Goal: Task Accomplishment & Management: Use online tool/utility

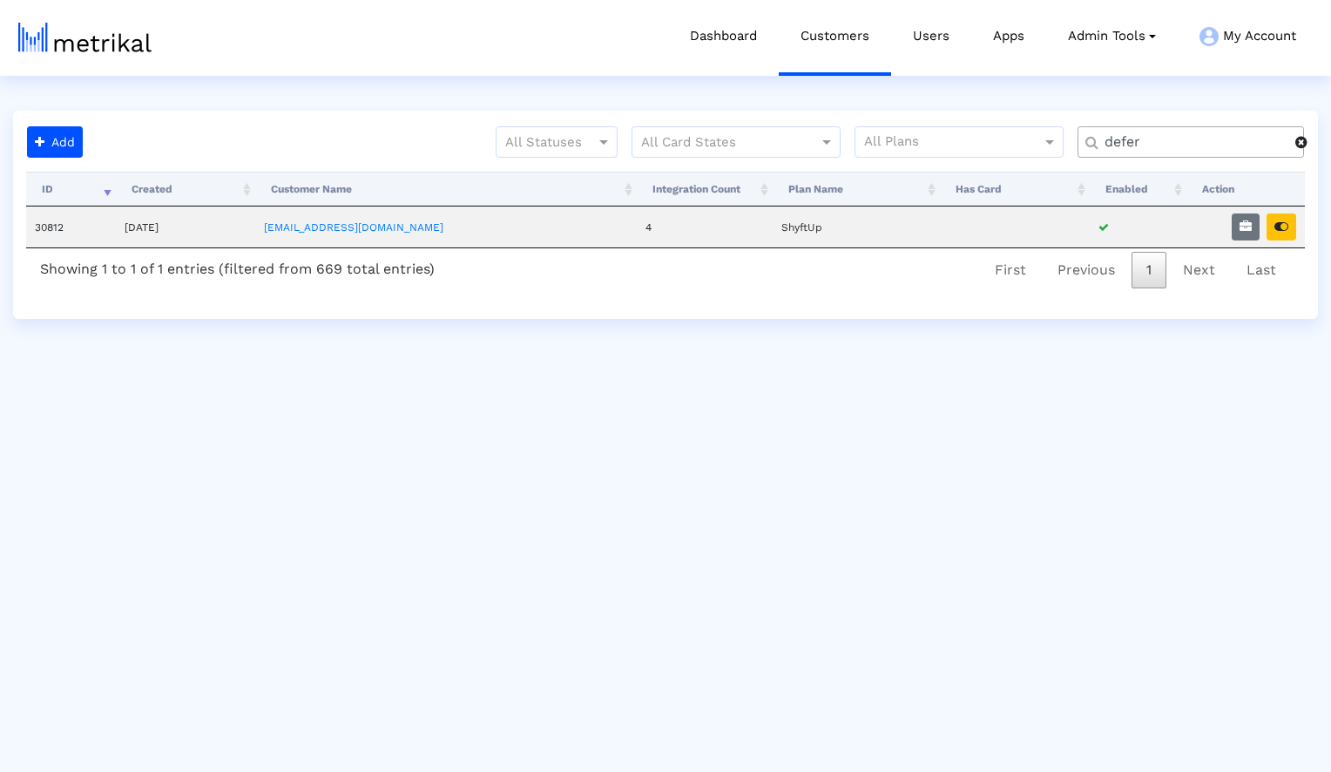
click at [1304, 139] on span at bounding box center [1301, 142] width 12 height 14
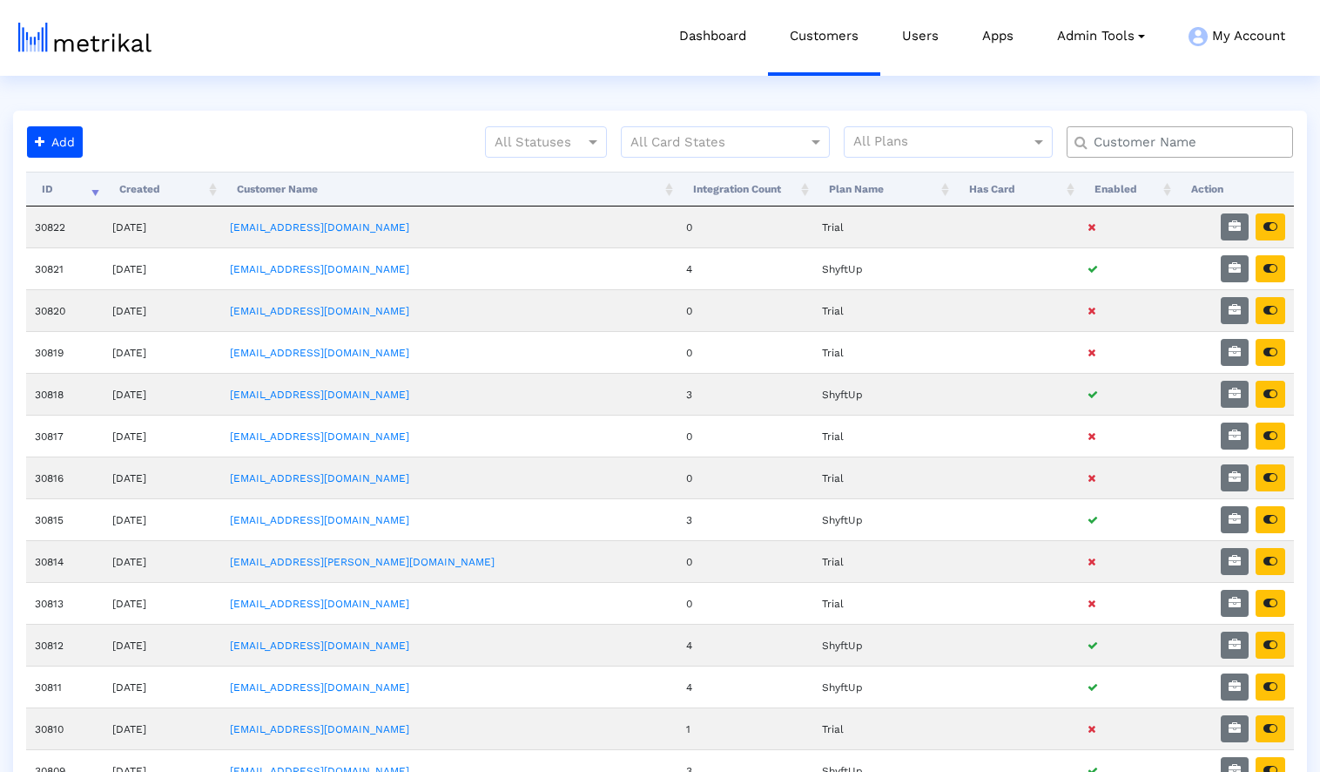
click at [1218, 140] on input "text" at bounding box center [1184, 142] width 205 height 18
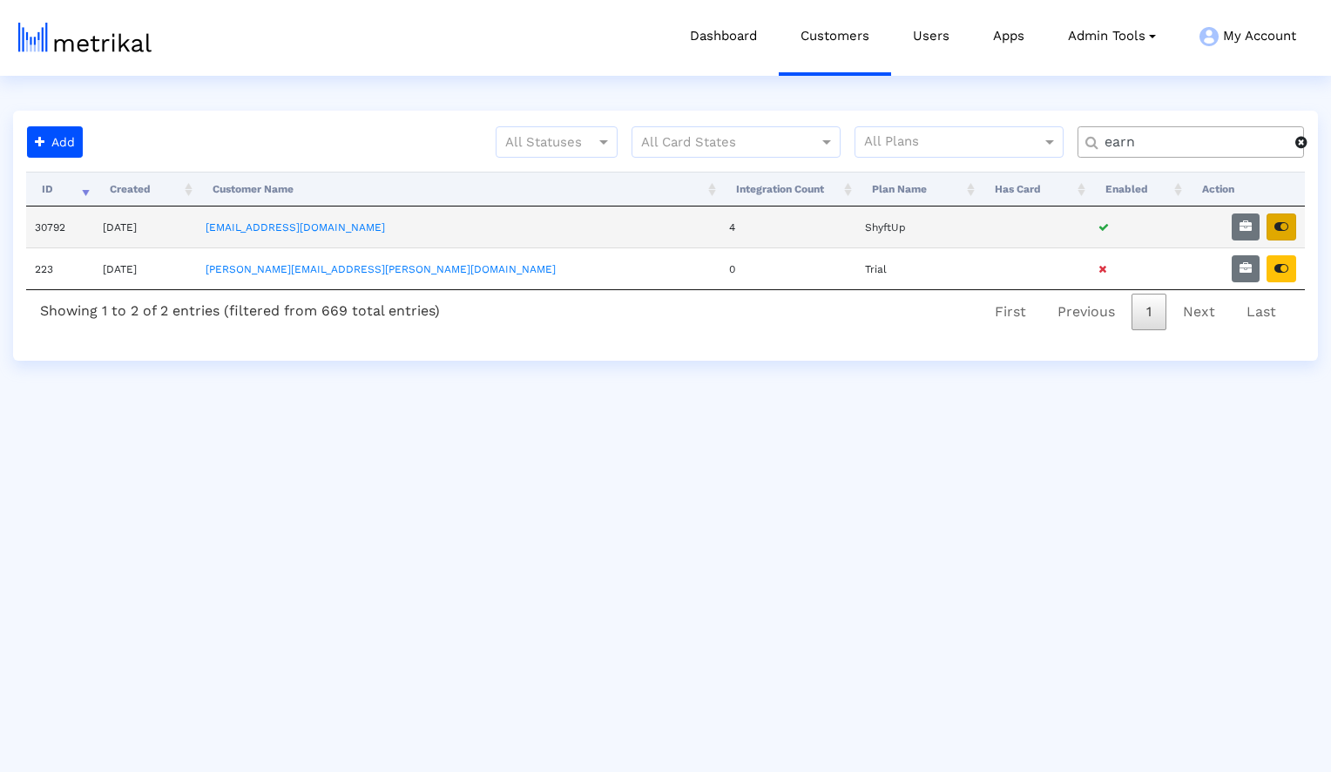
type input "earn"
click at [1286, 226] on icon "button" at bounding box center [1281, 226] width 14 height 12
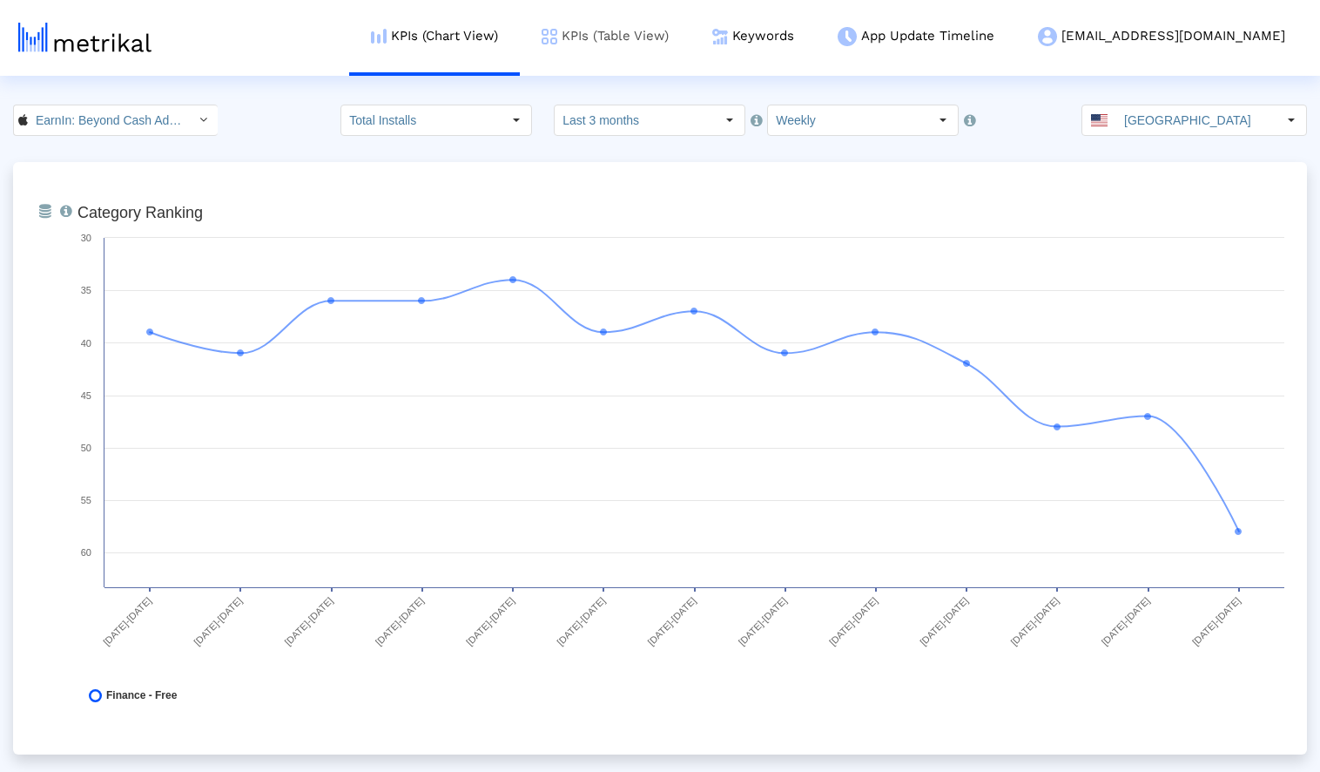
click at [691, 38] on link "KPIs (Table View)" at bounding box center [605, 36] width 171 height 72
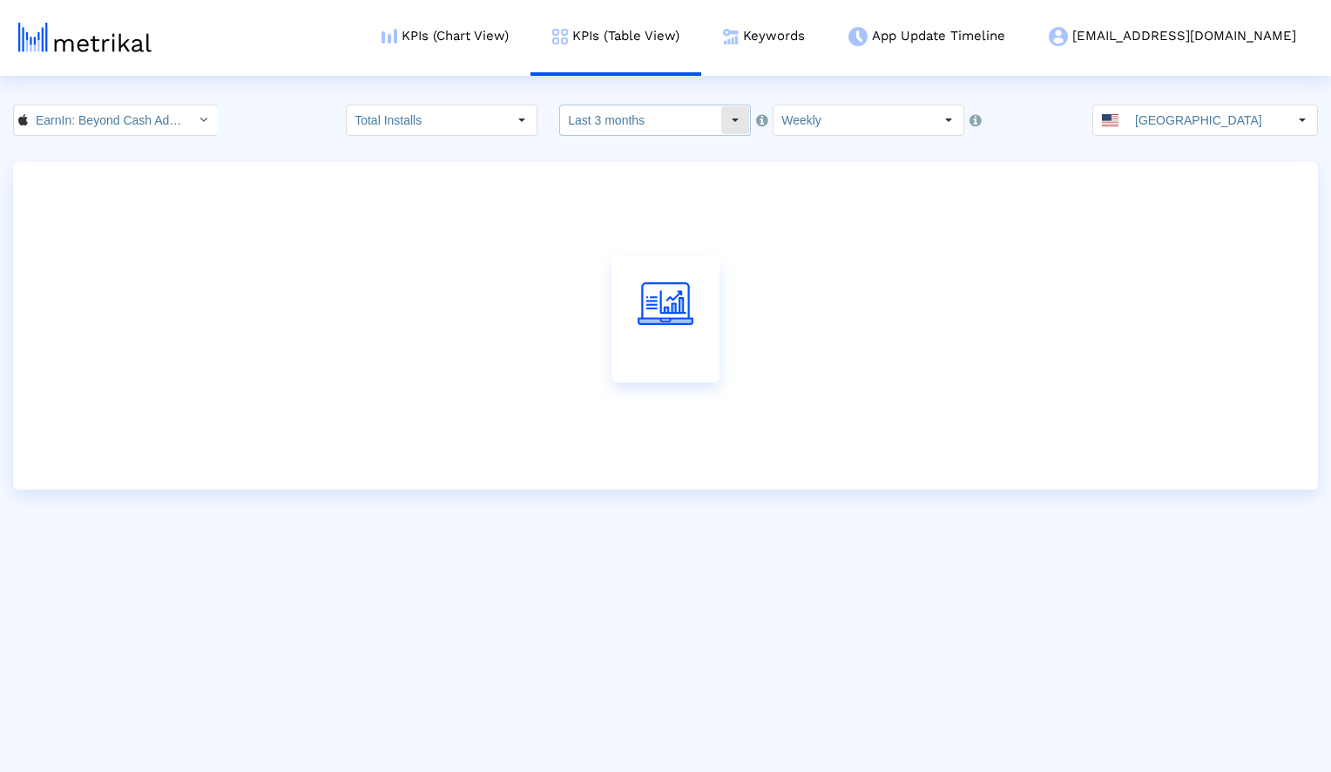
click at [676, 118] on input "Last 3 months" at bounding box center [640, 120] width 160 height 30
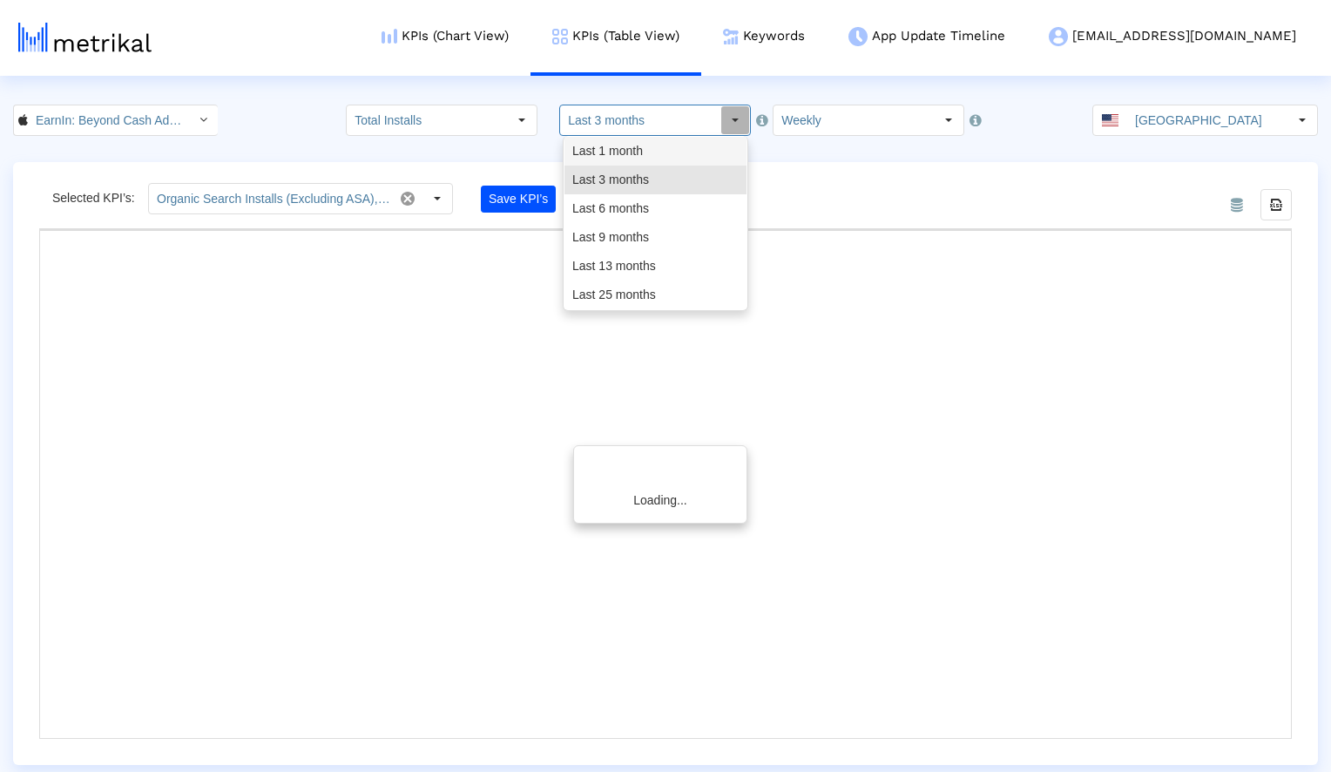
click at [657, 155] on div "Last 1 month" at bounding box center [655, 151] width 182 height 29
type input "Last 1 month"
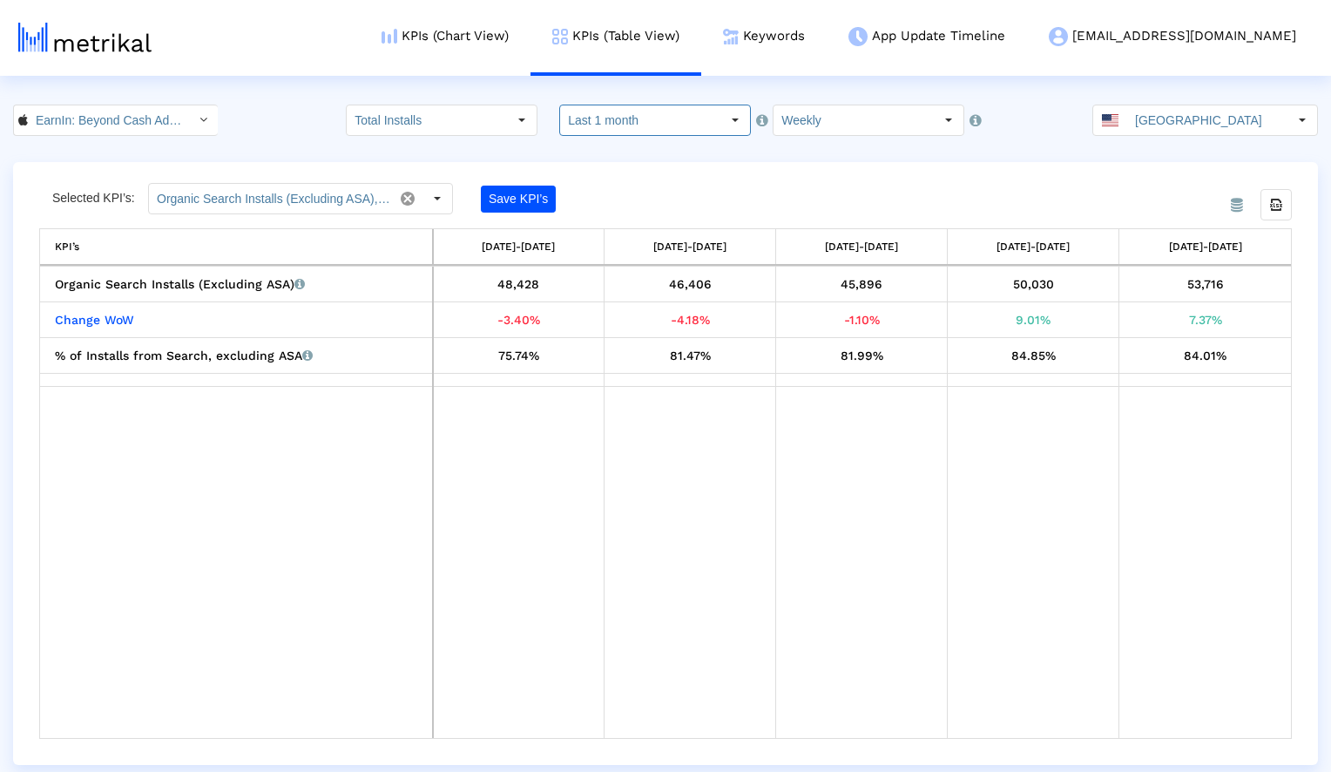
click at [854, 157] on crea-index "EarnIn: Beyond Cash Advance < 723815926 > Total Installs Select how far back fr…" at bounding box center [665, 435] width 1331 height 660
click at [438, 195] on div "Select" at bounding box center [437, 199] width 28 height 28
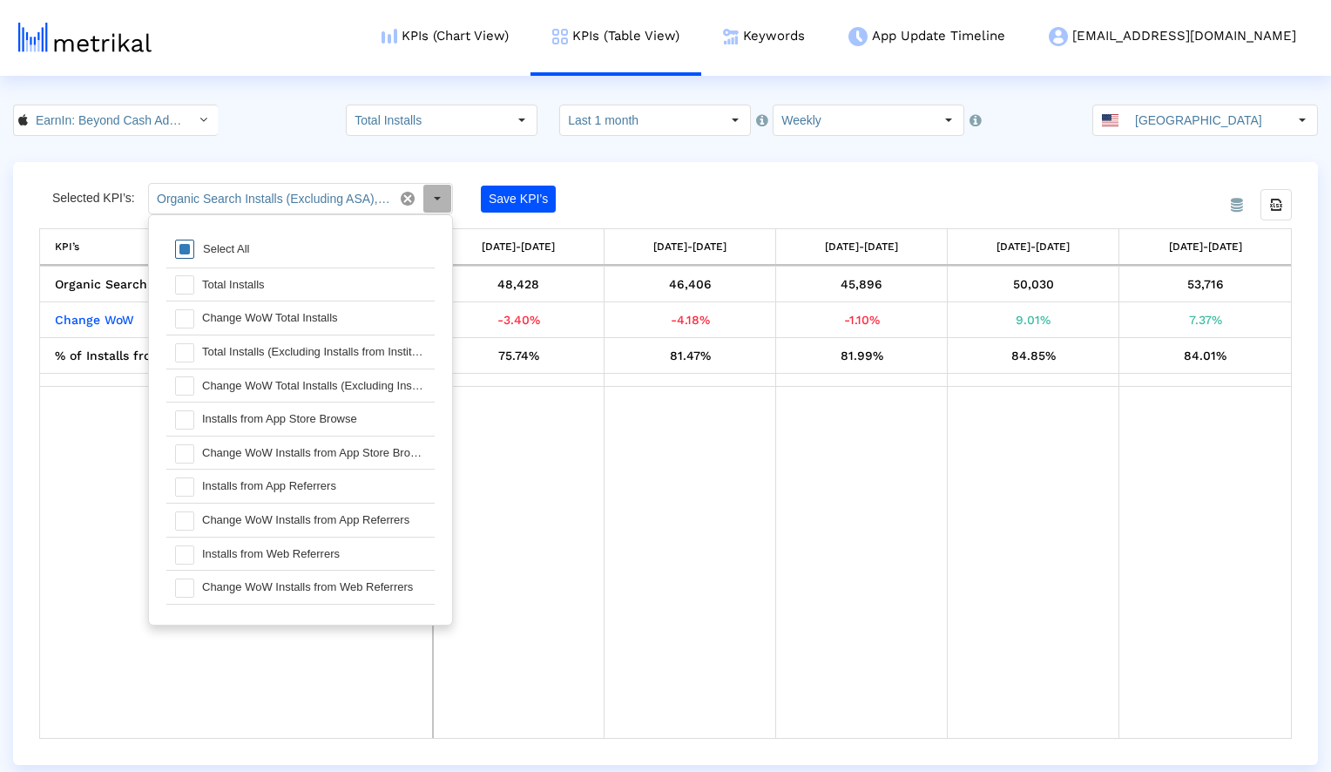
click at [181, 251] on span at bounding box center [184, 248] width 19 height 19
type input "Organic Search Installs (Excluding ASA), Change WoW Organic Search Installs (Ex…"
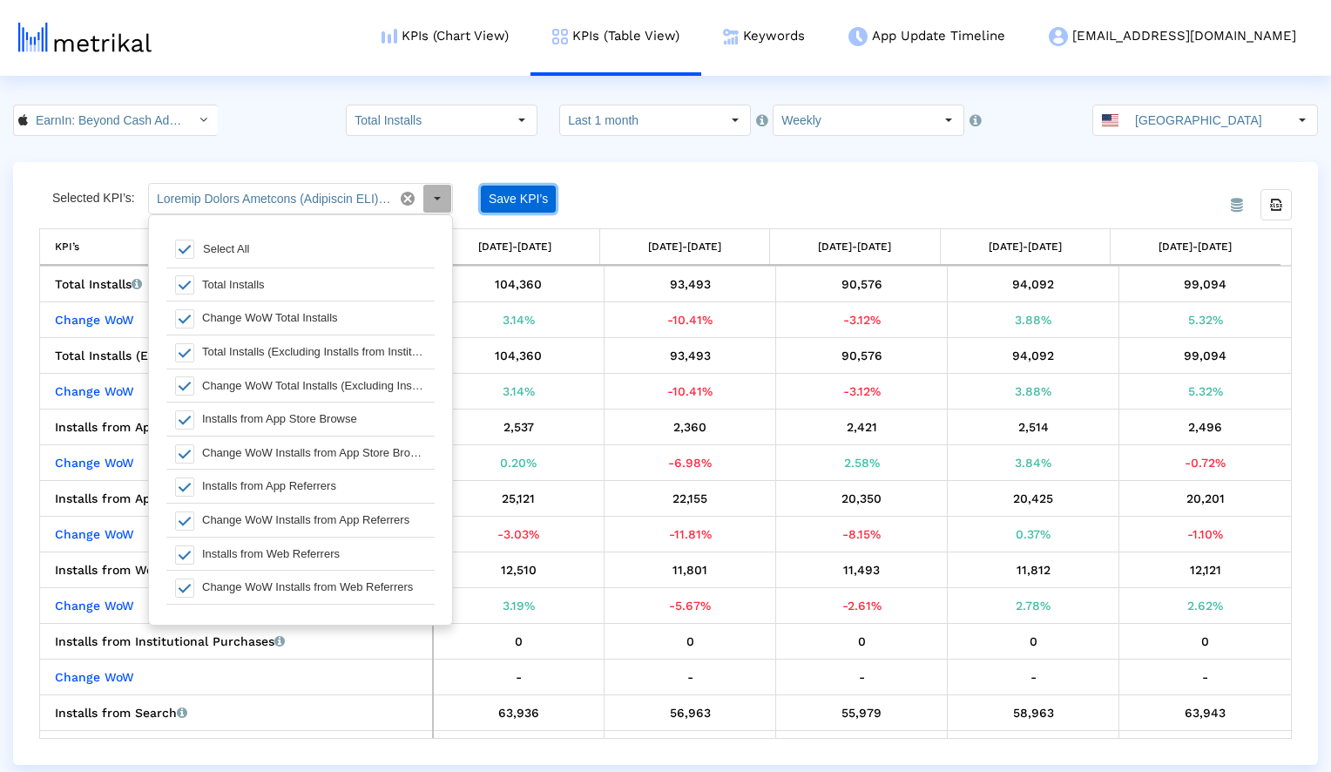
click at [515, 199] on button "Save KPI’s" at bounding box center [518, 198] width 75 height 27
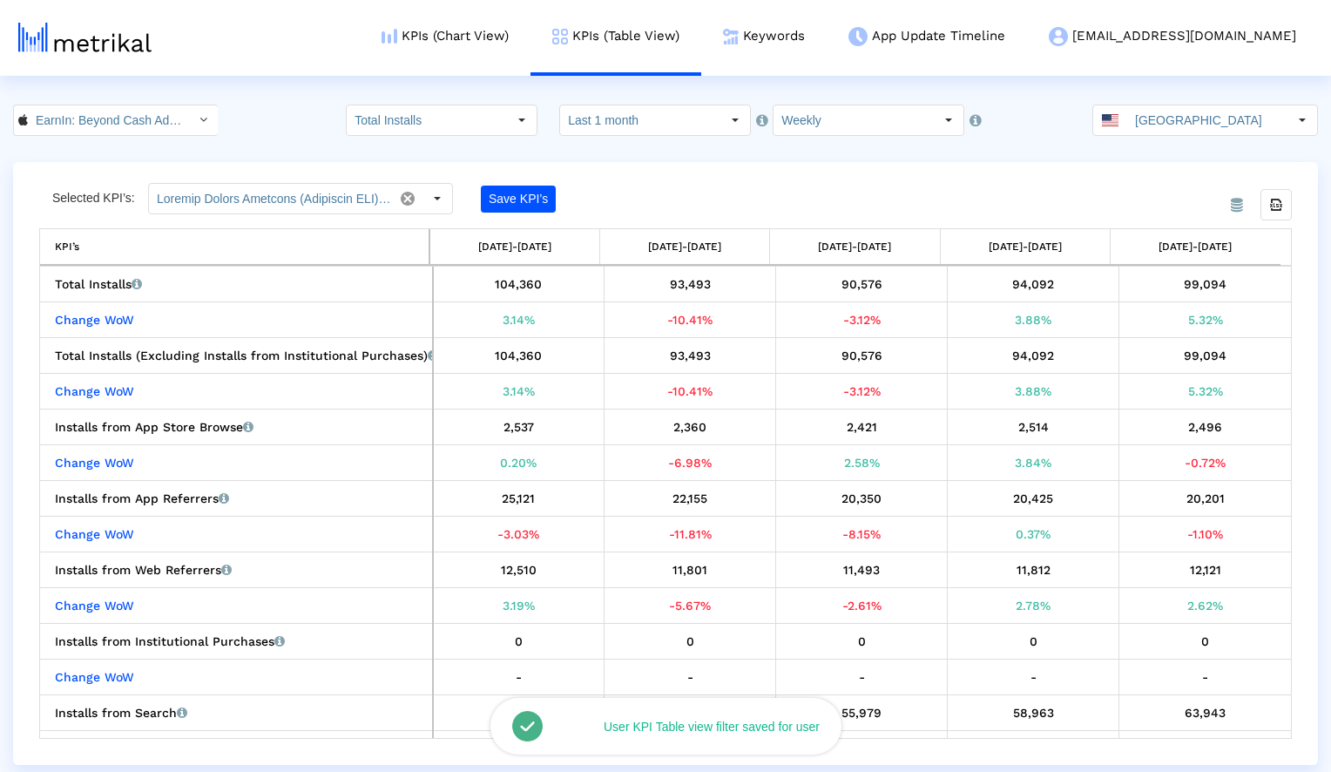
click at [732, 181] on div "From Database Selected KPI’s: Pull down to refresh... Release to refresh... Ref…" at bounding box center [665, 463] width 1305 height 603
click at [716, 182] on div "From Database Selected KPI’s: Pull down to refresh... Release to refresh... Ref…" at bounding box center [665, 463] width 1305 height 603
click at [847, 111] on input "Weekly" at bounding box center [853, 120] width 160 height 30
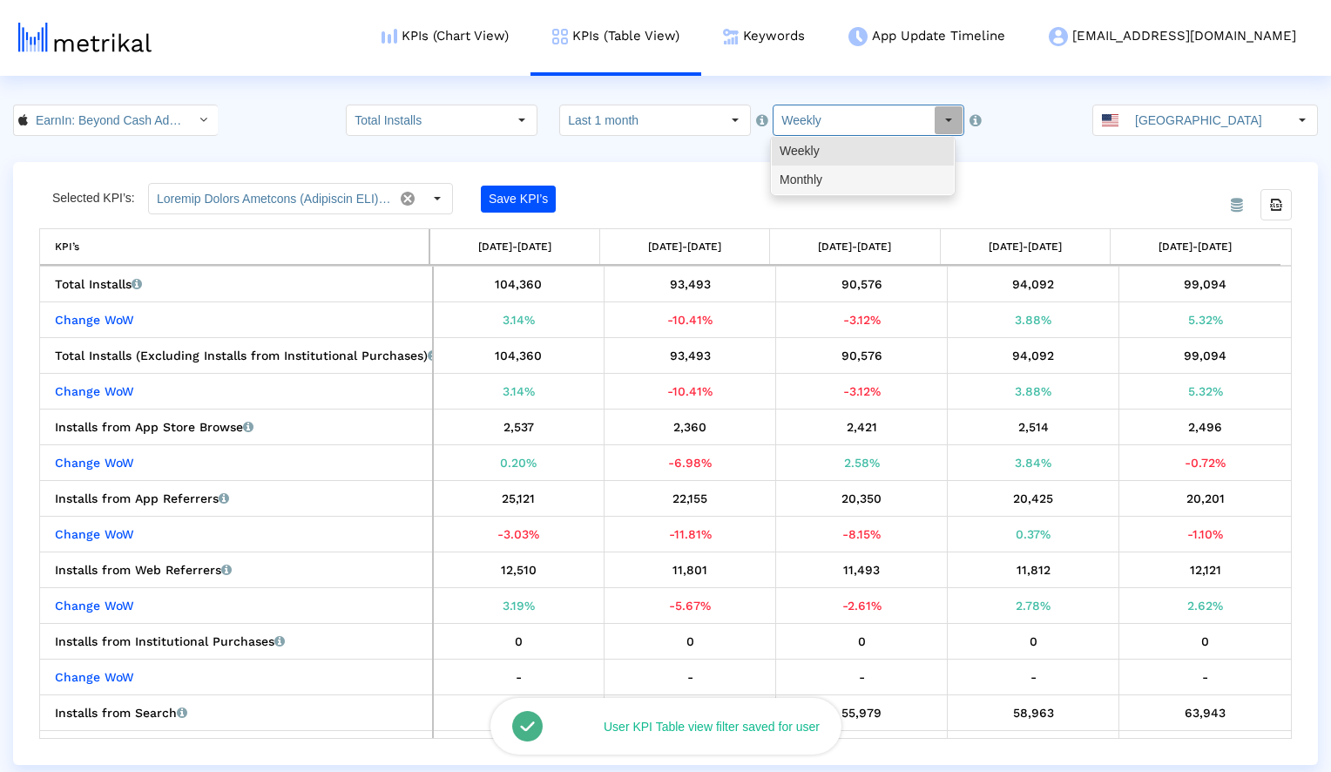
click at [840, 177] on div "Monthly" at bounding box center [863, 179] width 182 height 29
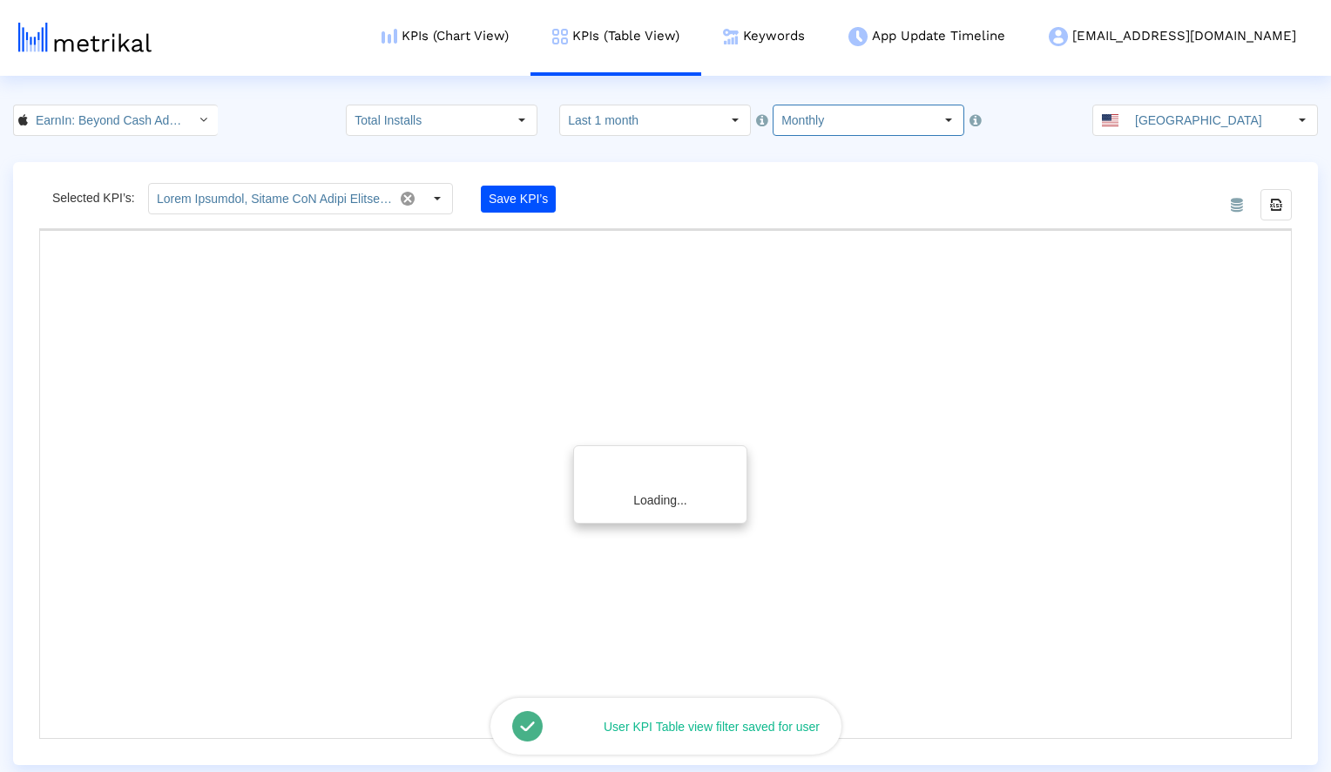
click at [765, 156] on crea-index "EarnIn: Beyond Cash Advance < 723815926 > Total Installs Select how far back fr…" at bounding box center [665, 435] width 1331 height 660
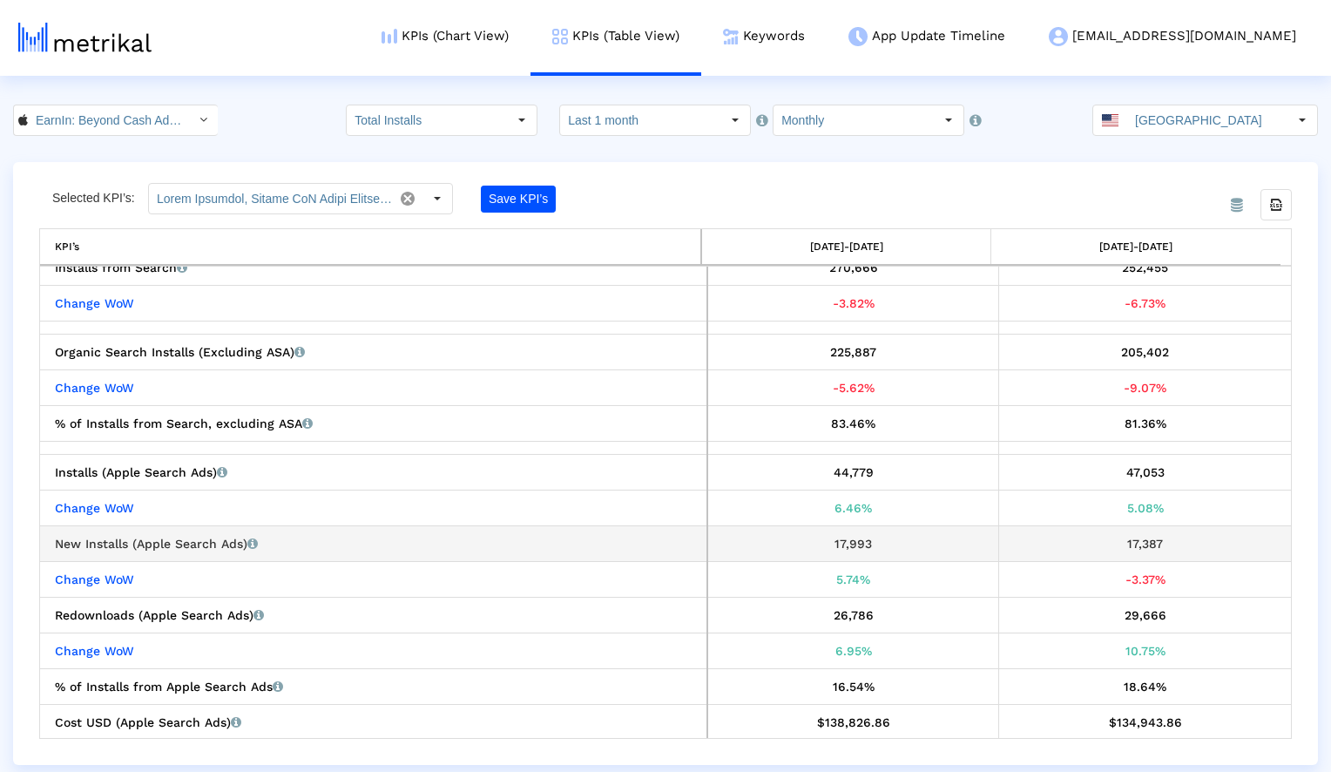
scroll to position [345, 0]
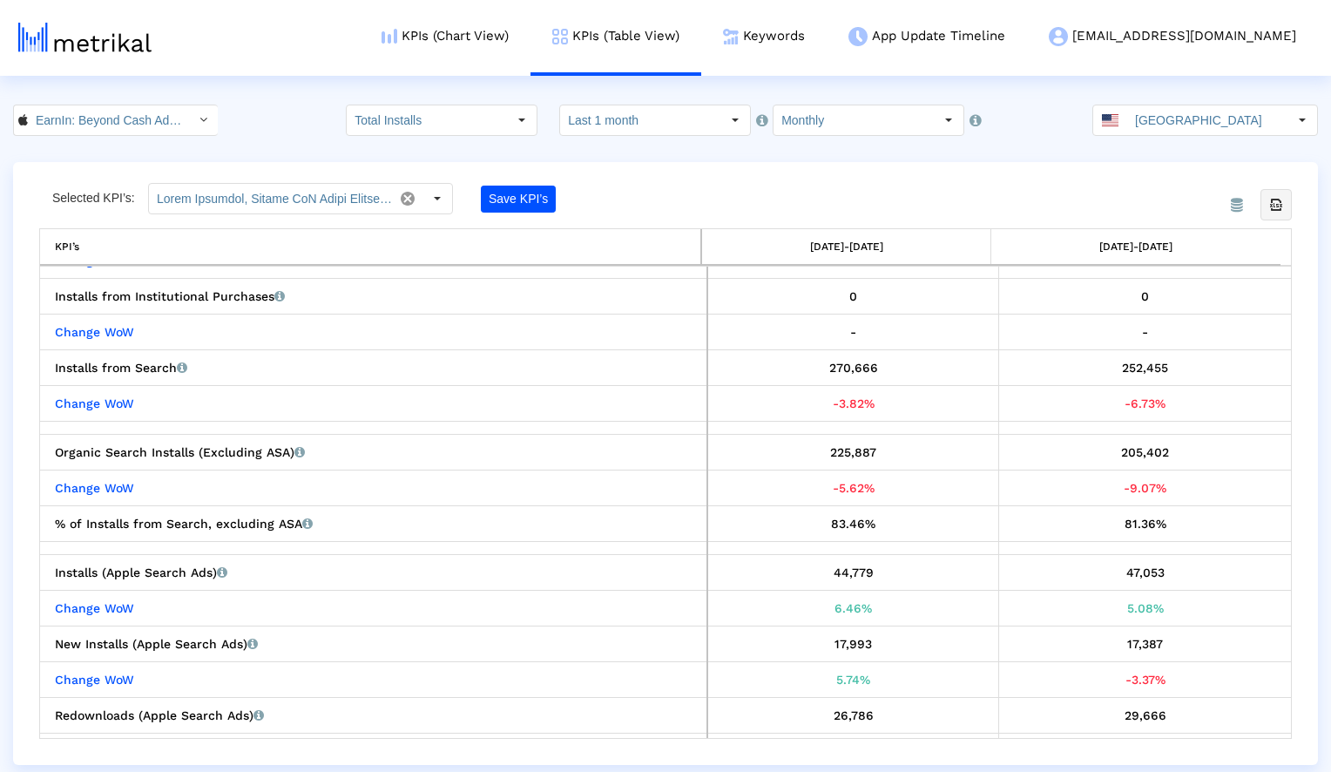
click at [1278, 206] on icon "Export all data" at bounding box center [1276, 205] width 16 height 16
click at [821, 116] on input "Monthly" at bounding box center [853, 120] width 160 height 30
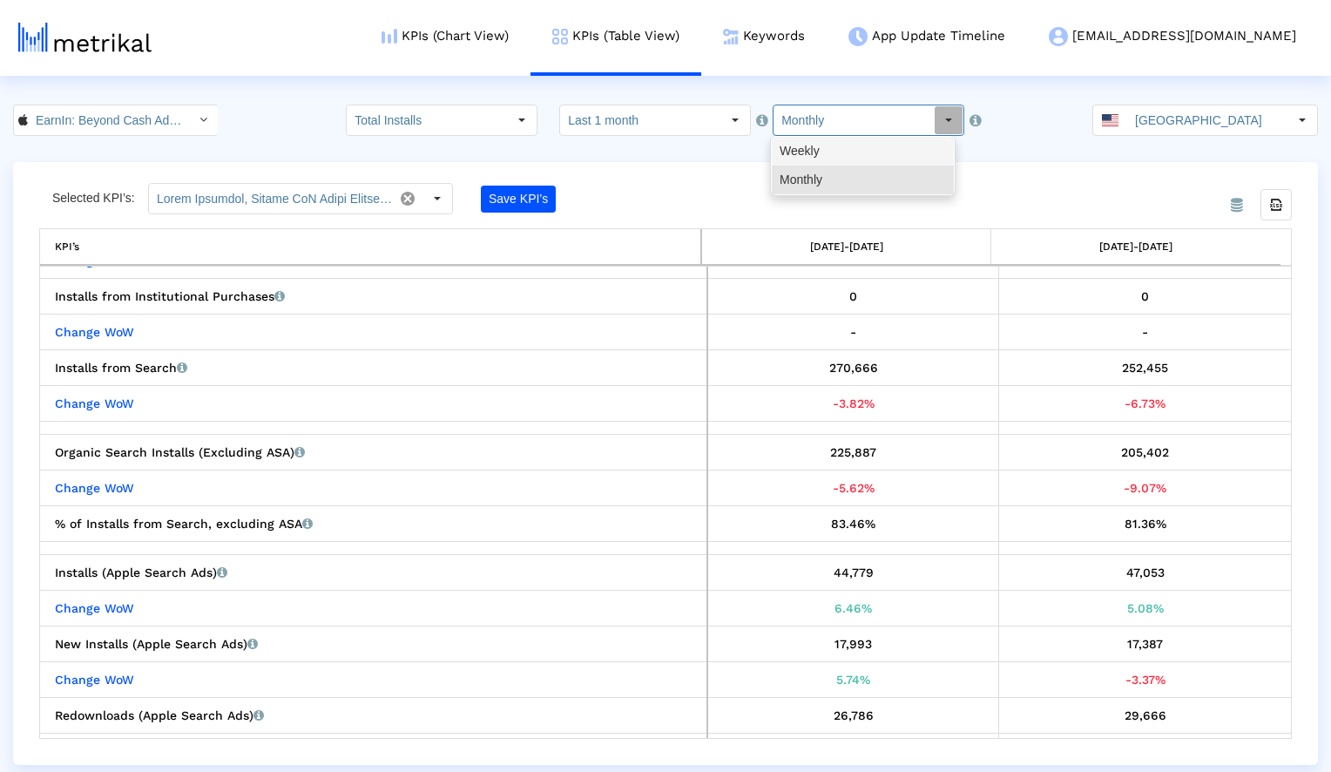
click at [826, 149] on div "Weekly" at bounding box center [863, 151] width 182 height 29
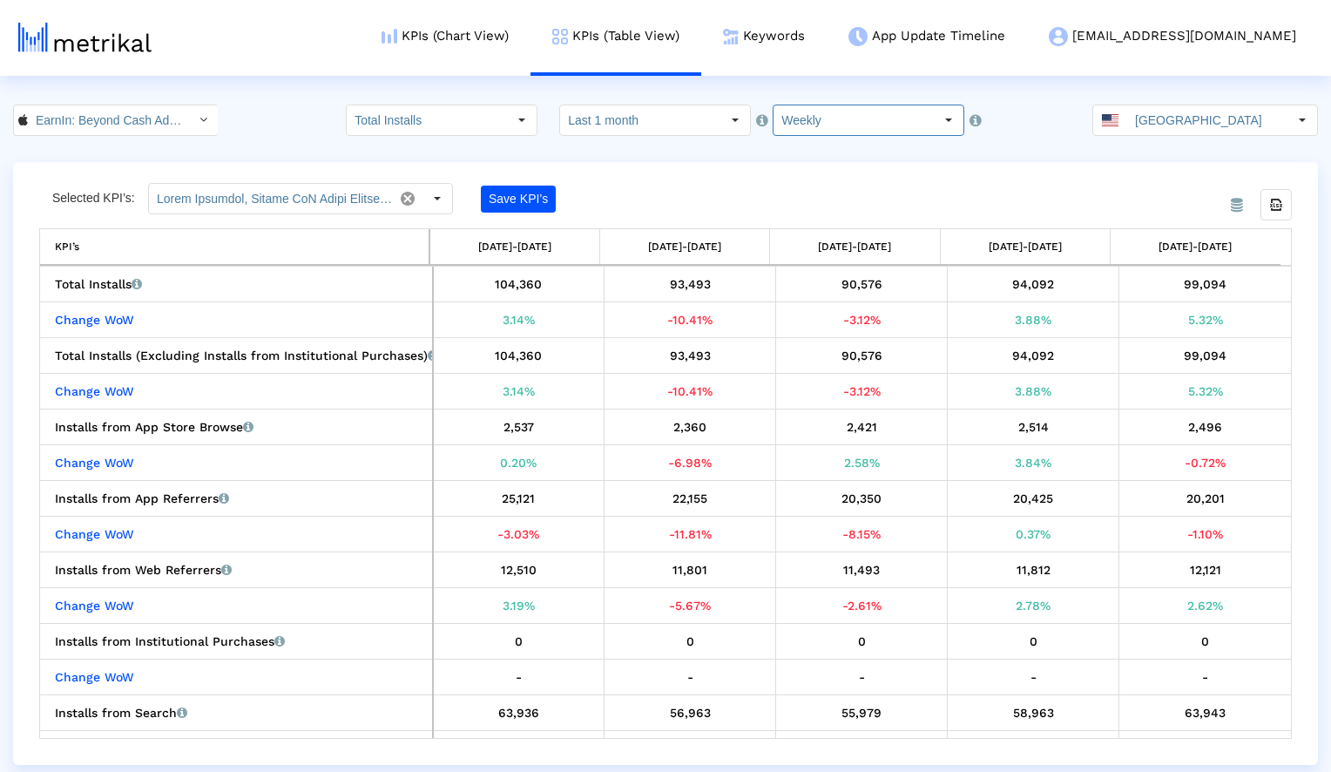
click at [911, 165] on div "From Database Selected KPI’s: Save KPI’s Export all data KPI’s 08/31/25-09/06/2…" at bounding box center [665, 463] width 1305 height 603
click at [1277, 211] on icon "Export all data" at bounding box center [1276, 205] width 16 height 16
click at [189, 112] on div "Select" at bounding box center [203, 120] width 28 height 28
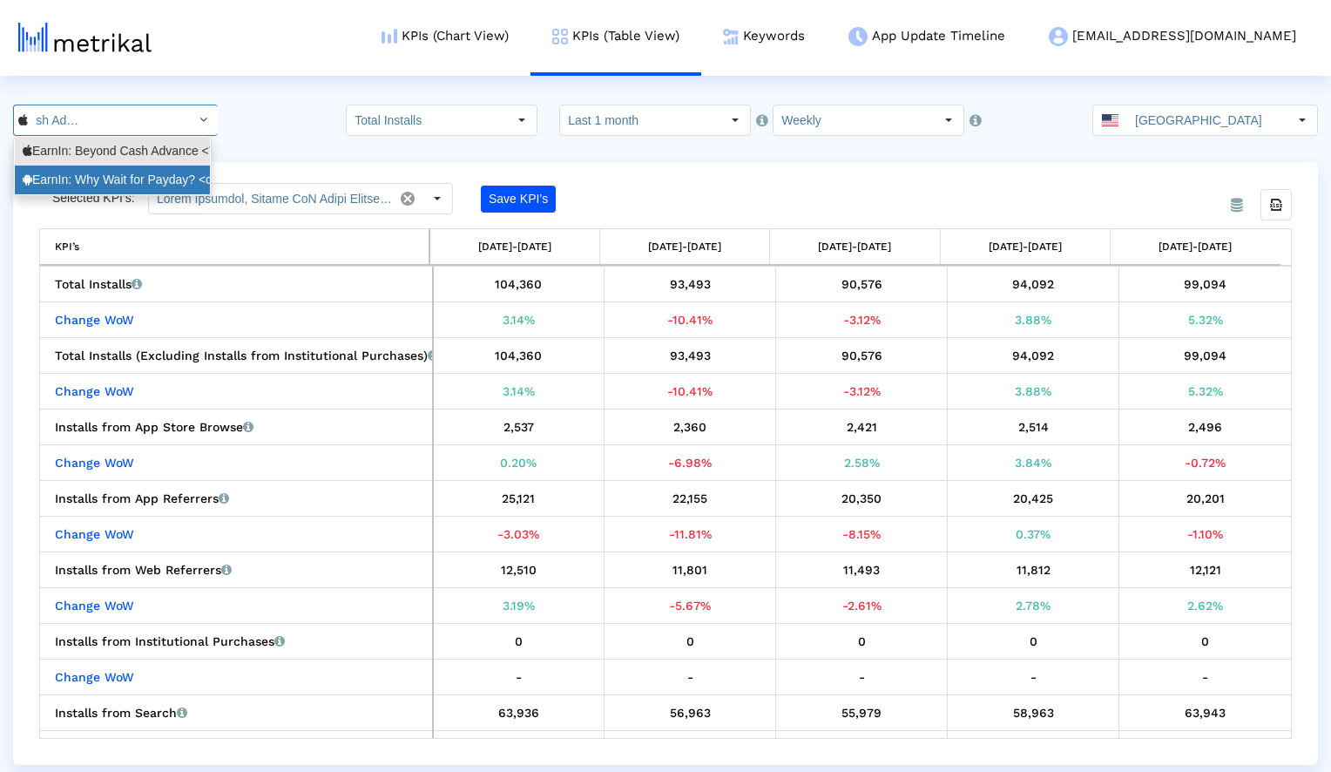
click at [126, 173] on div "EarnIn: Why Wait for Payday? <com.activehours>" at bounding box center [112, 180] width 179 height 17
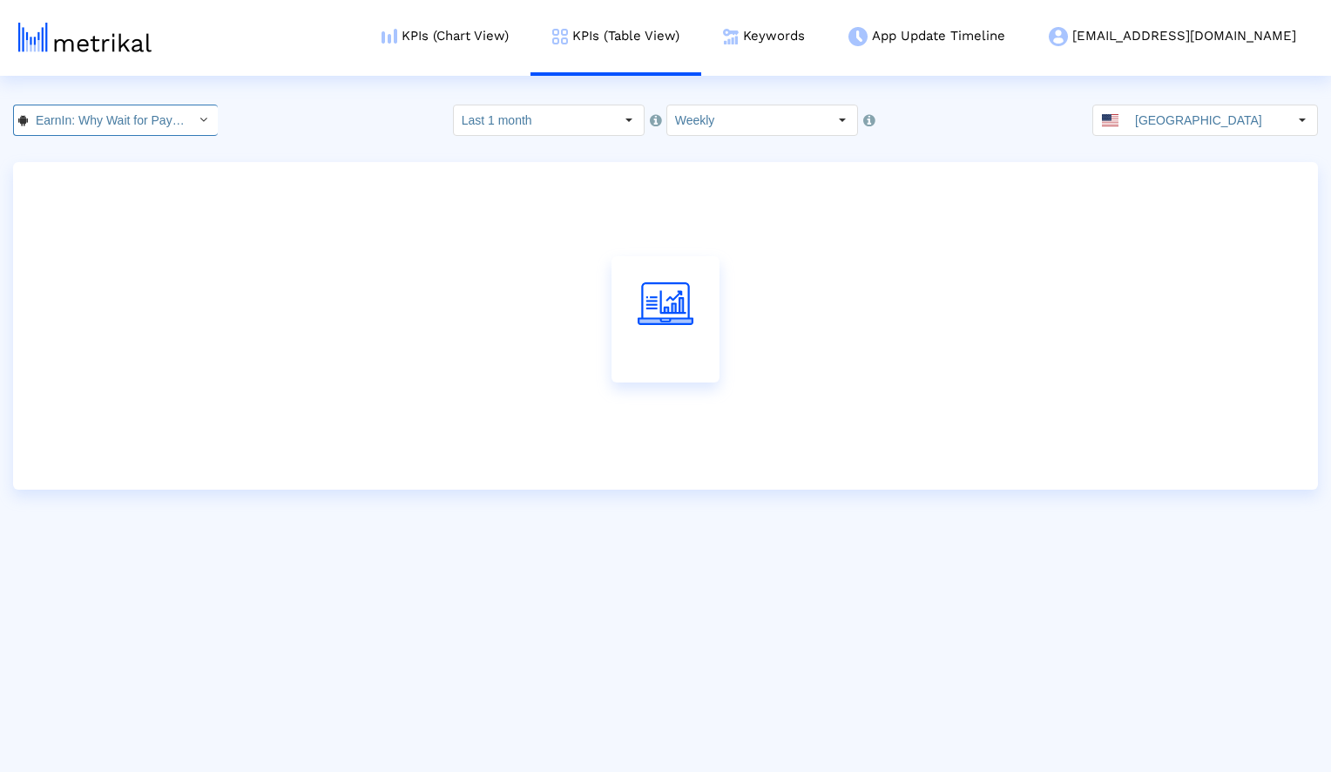
scroll to position [0, 137]
click at [286, 113] on div "21188 Pull down to refresh... Release to refresh... Refreshing... EarnIn: Beyon…" at bounding box center [665, 120] width 1331 height 31
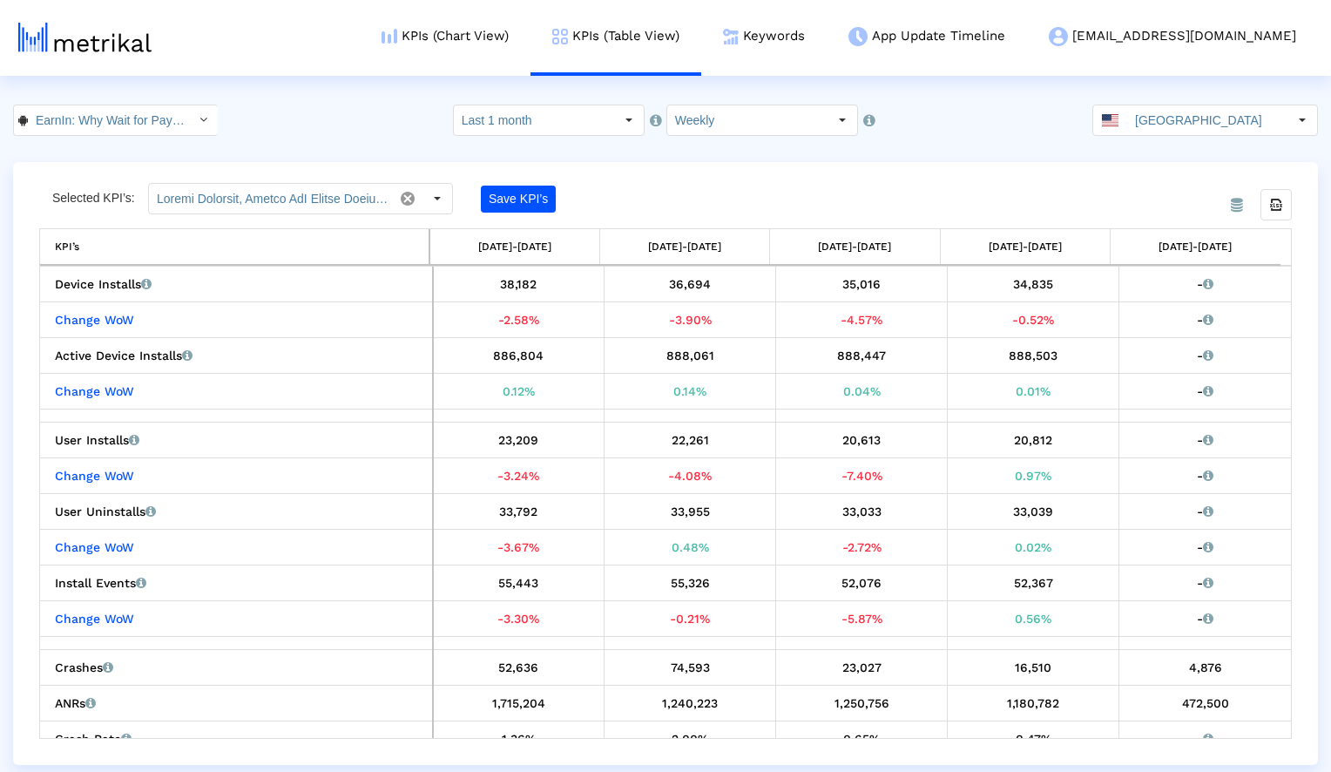
click at [799, 180] on div "From Database Selected KPI’s: Save KPI’s Export all data KPI’s 08/31/25-09/06/2…" at bounding box center [665, 463] width 1305 height 603
click at [786, 126] on input "Weekly" at bounding box center [747, 120] width 160 height 30
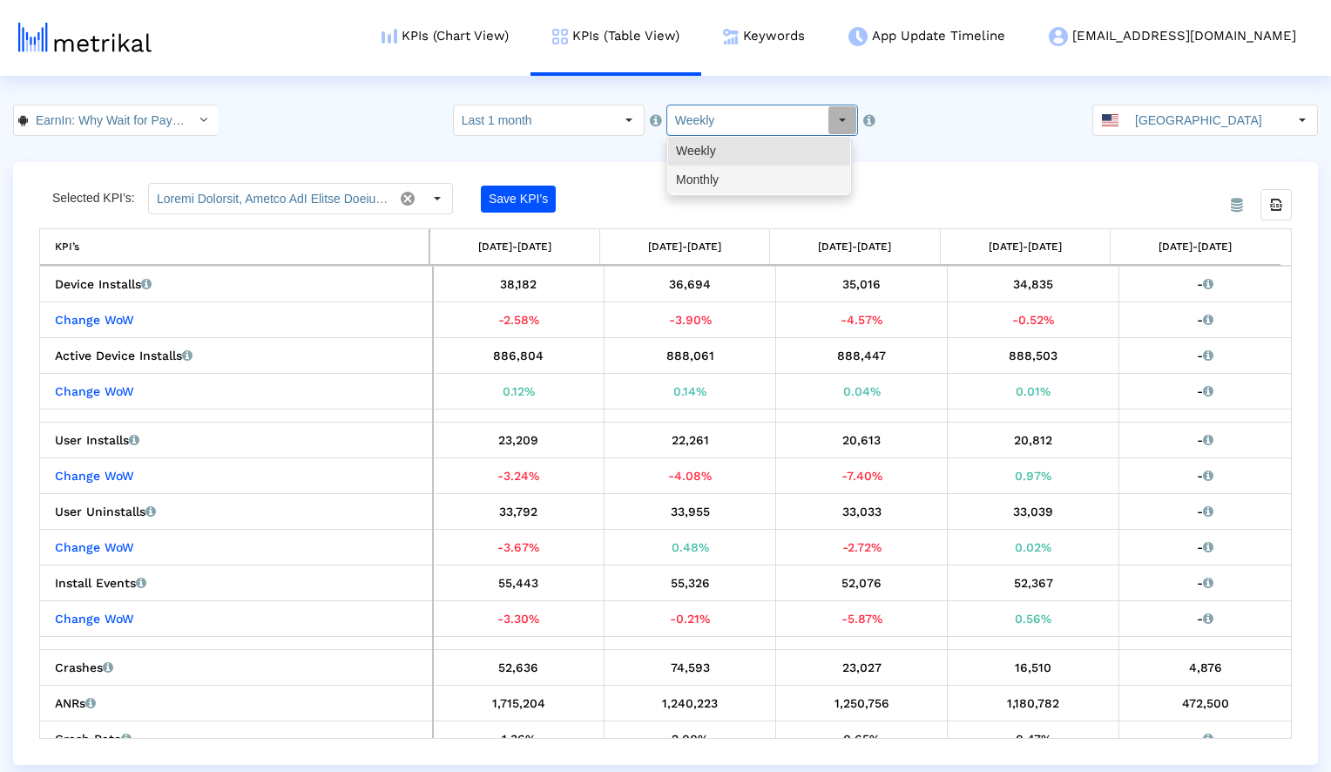
click at [755, 180] on div "Monthly" at bounding box center [759, 179] width 182 height 29
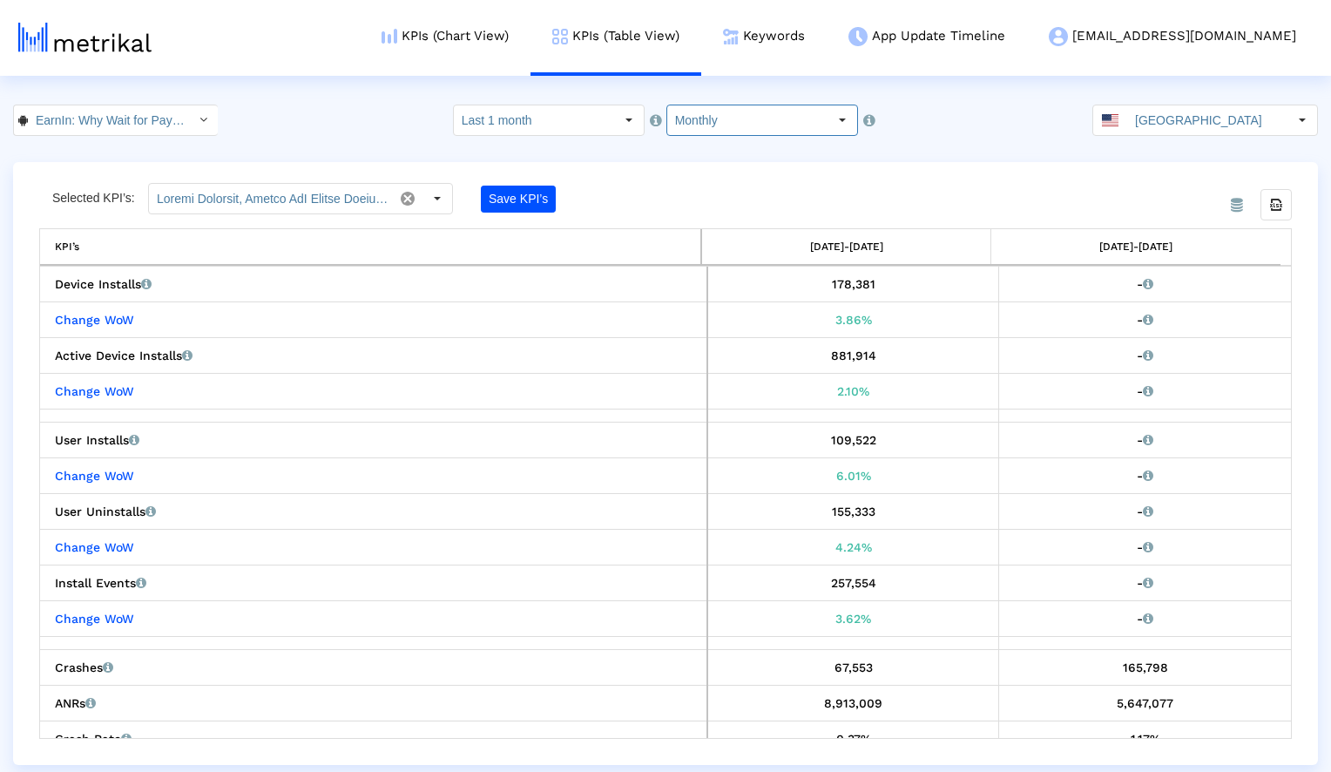
click at [960, 152] on crea-index "EarnIn: Why Wait for Payday? < com.activehours > Pull down to refresh... Releas…" at bounding box center [665, 435] width 1331 height 660
click at [442, 203] on div "Select" at bounding box center [437, 199] width 28 height 28
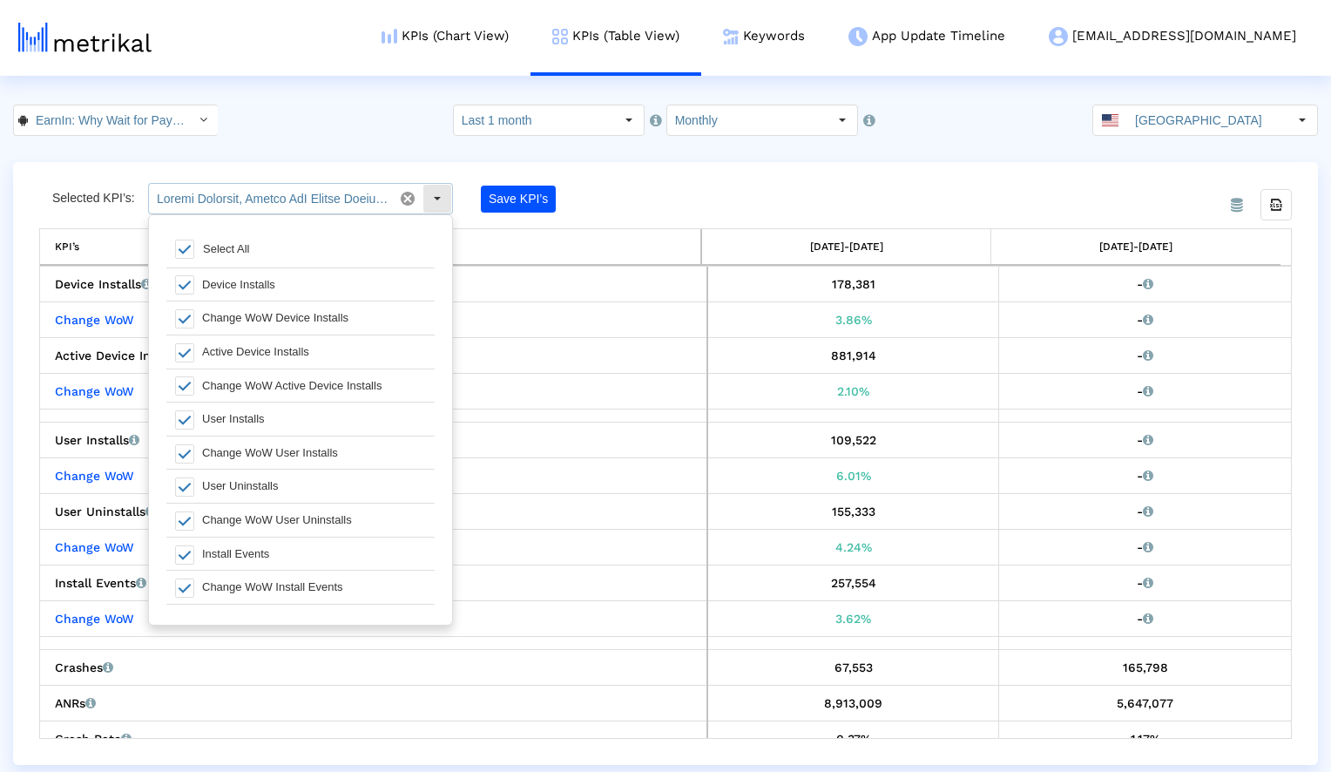
click at [442, 203] on div "Select" at bounding box center [437, 199] width 28 height 28
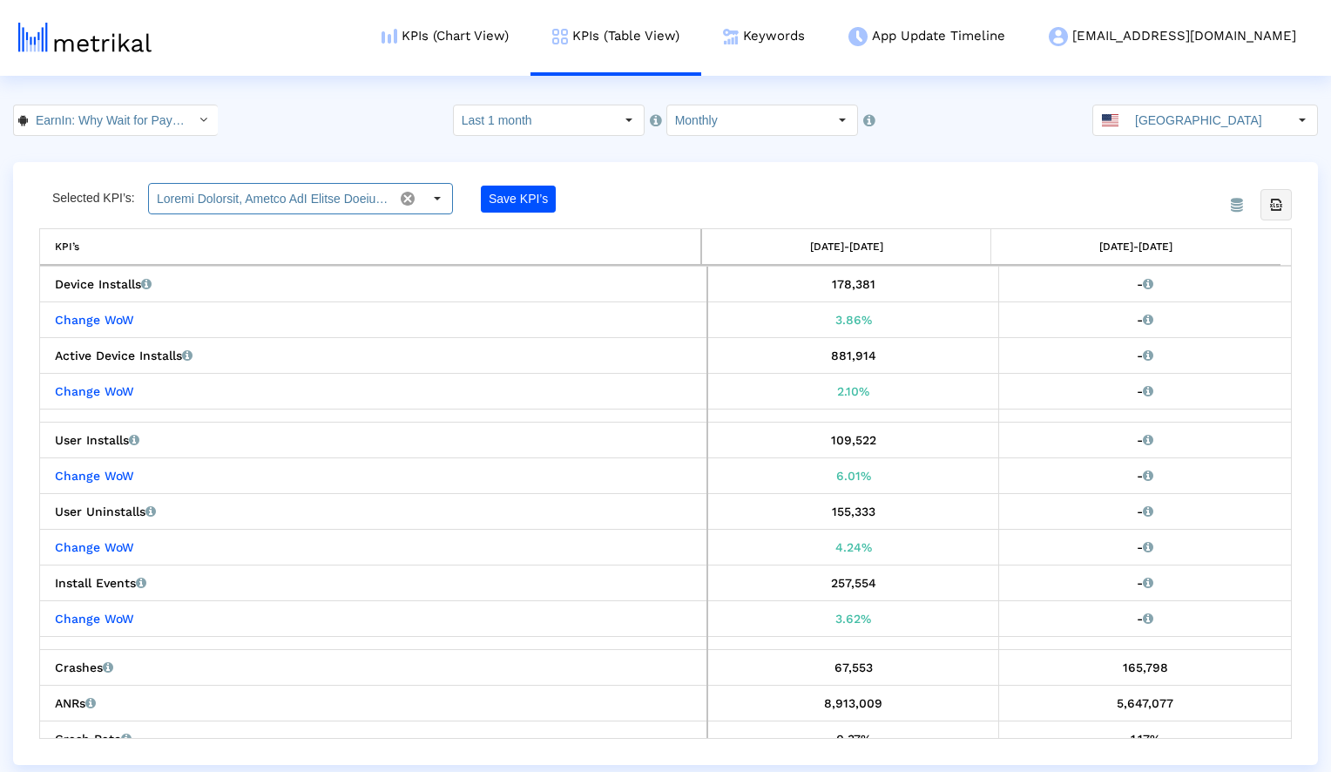
click at [1285, 199] on div "Export all data" at bounding box center [1276, 205] width 30 height 30
click at [749, 118] on input "Monthly" at bounding box center [747, 120] width 160 height 30
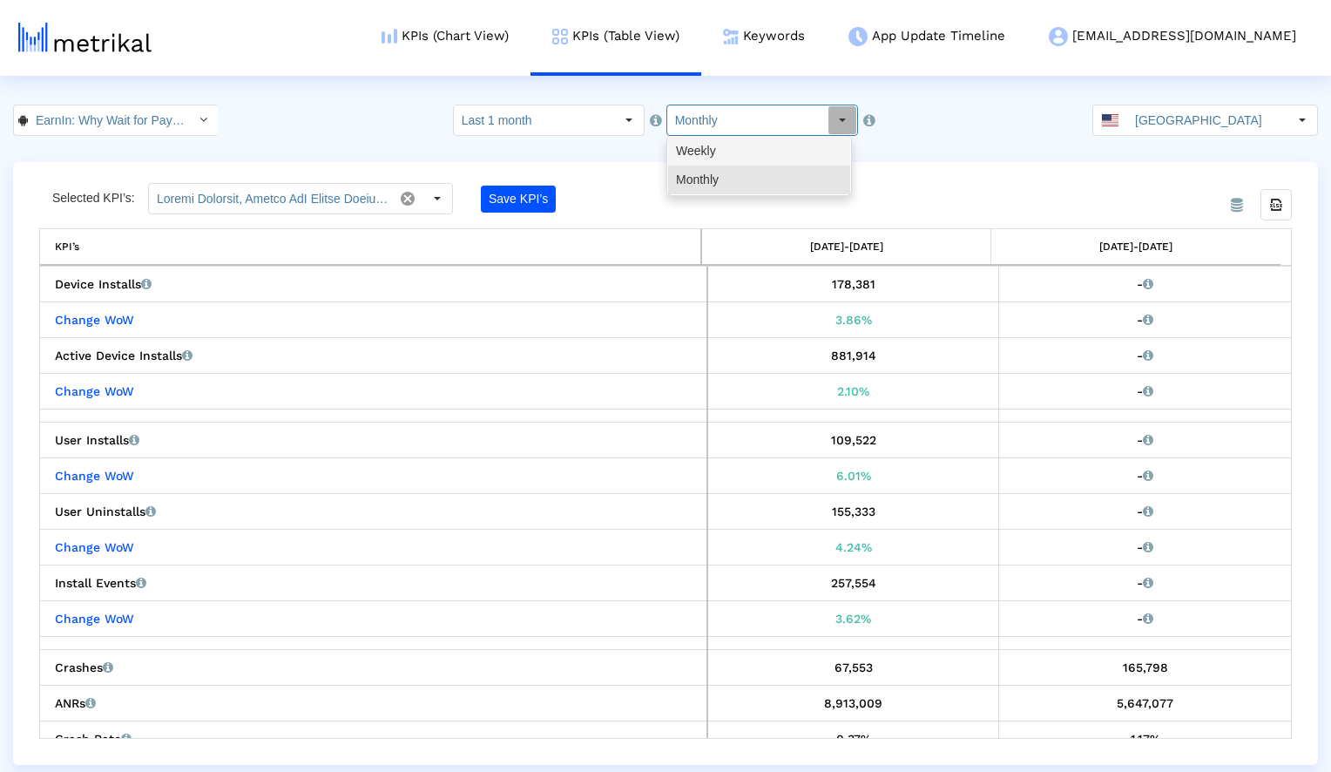
click at [741, 153] on div "Weekly" at bounding box center [759, 151] width 182 height 29
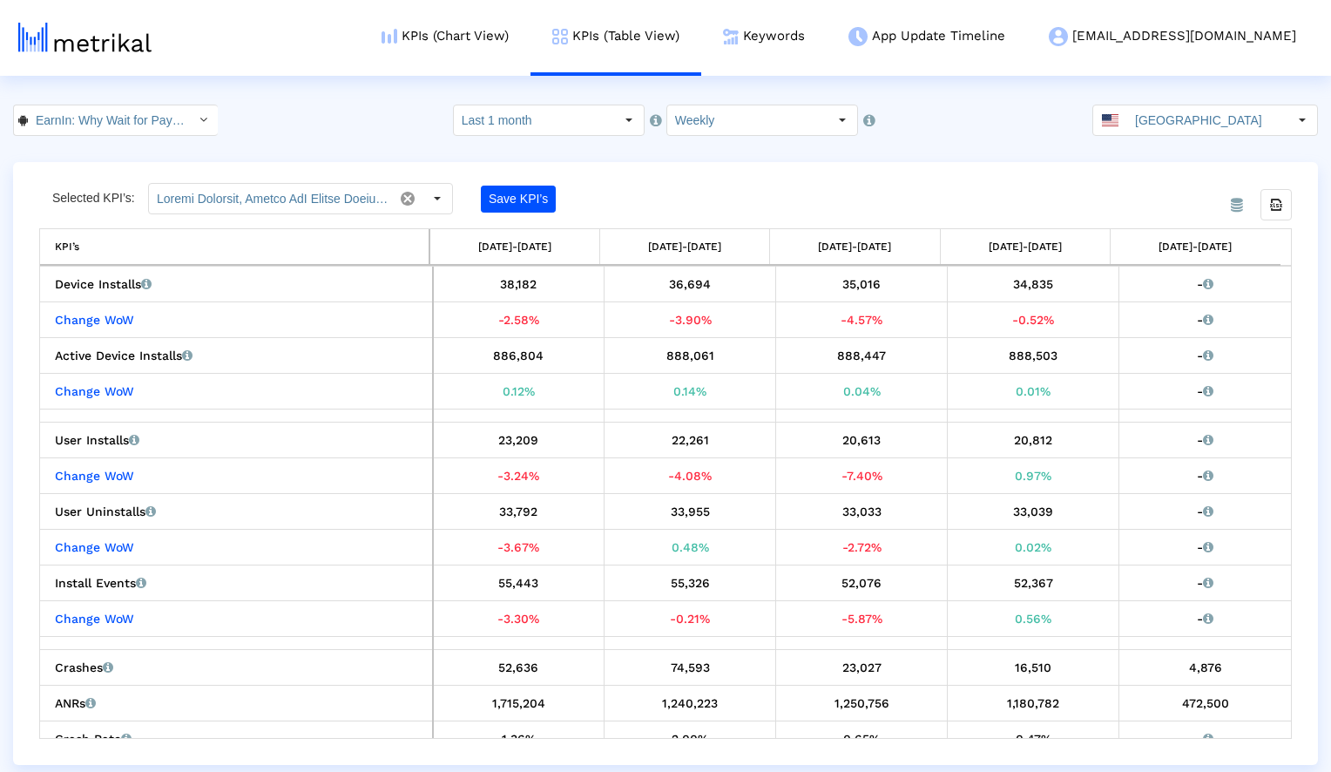
click at [931, 154] on crea-index "EarnIn: Why Wait for Payday? < com.activehours > Pull down to refresh... Releas…" at bounding box center [665, 435] width 1331 height 660
click at [331, 112] on div "EarnIn: Why Wait for Payday? < com.activehours > Pull down to refresh... Releas…" at bounding box center [665, 120] width 1331 height 31
click at [749, 128] on input "Weekly" at bounding box center [747, 120] width 160 height 30
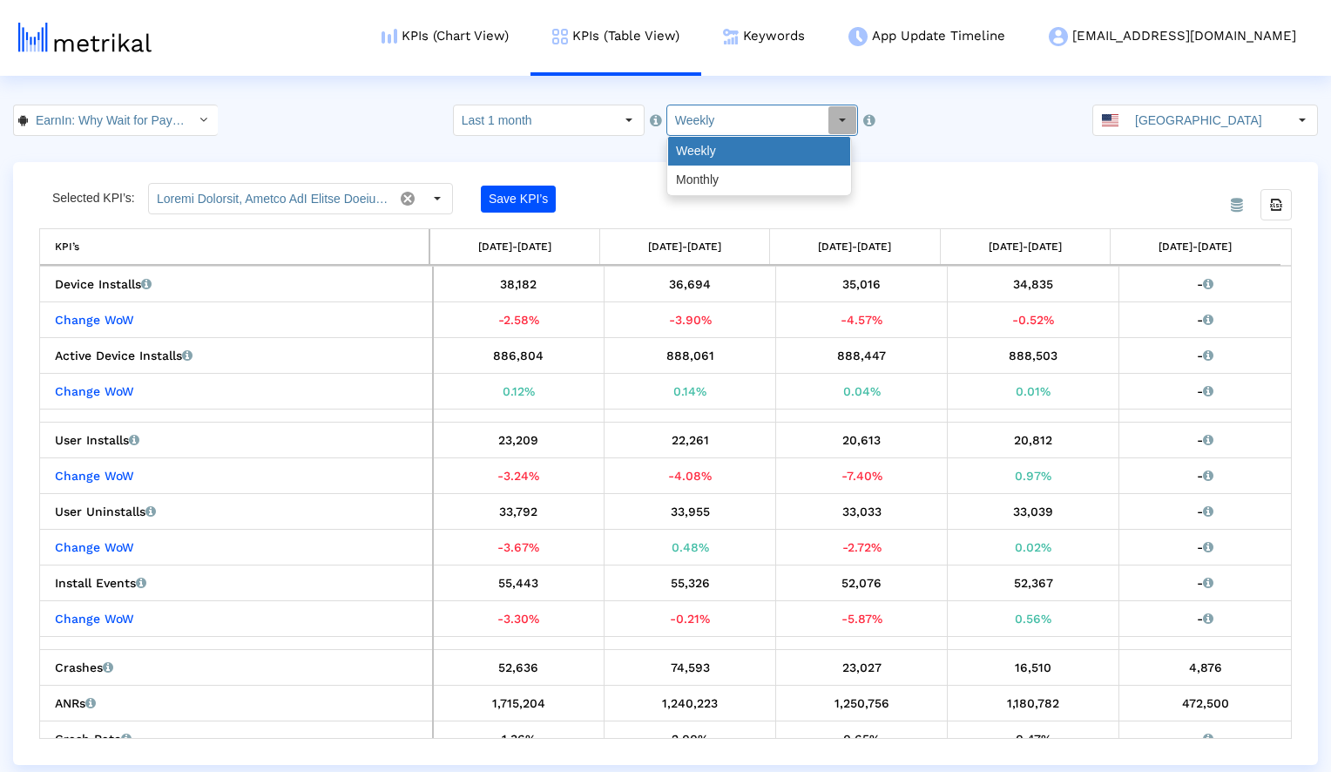
click at [745, 146] on div "Weekly" at bounding box center [759, 151] width 182 height 29
click at [742, 180] on div "From Database Selected KPI’s: Save KPI’s Export all data KPI’s 08/31/25-09/06/2…" at bounding box center [665, 463] width 1305 height 603
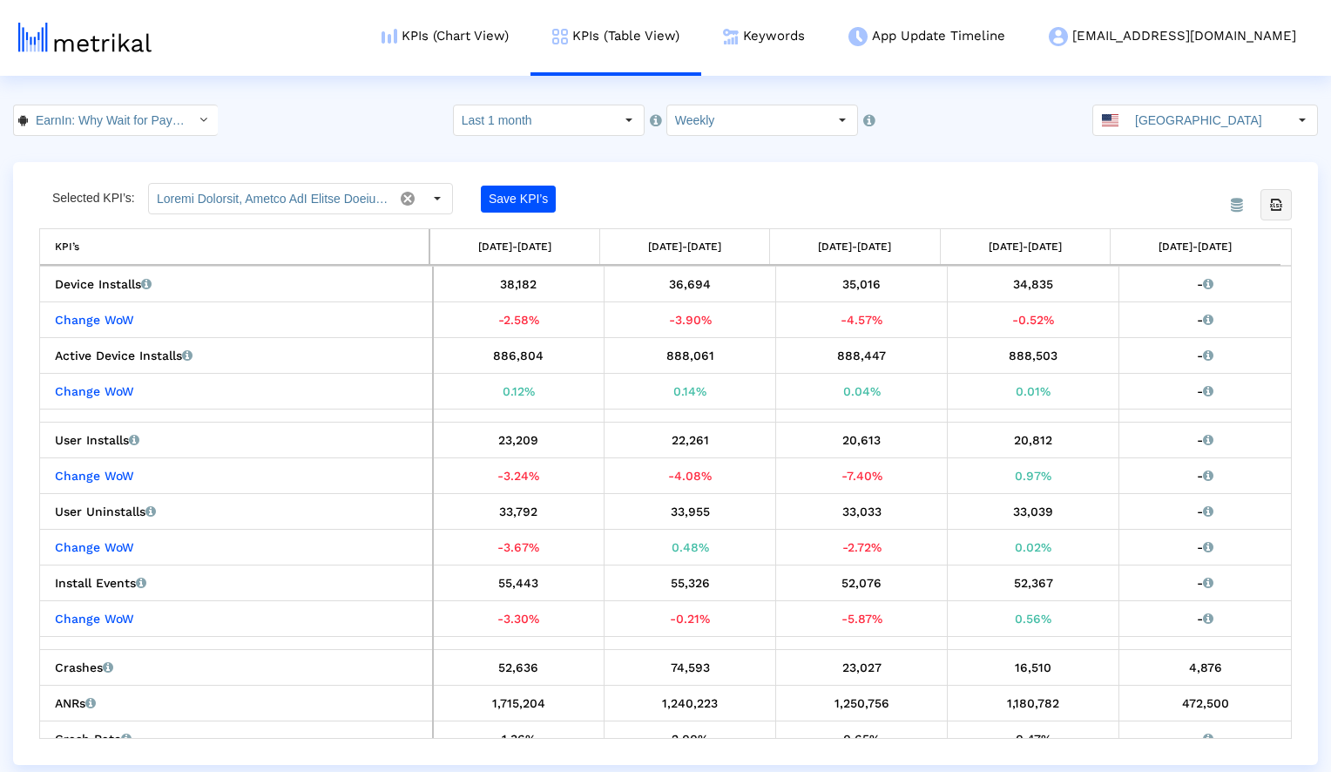
click at [1283, 199] on icon "Export all data" at bounding box center [1276, 205] width 16 height 16
click at [331, 118] on div "EarnIn: Why Wait for Payday? < com.activehours > Pull down to refresh... Releas…" at bounding box center [665, 120] width 1331 height 31
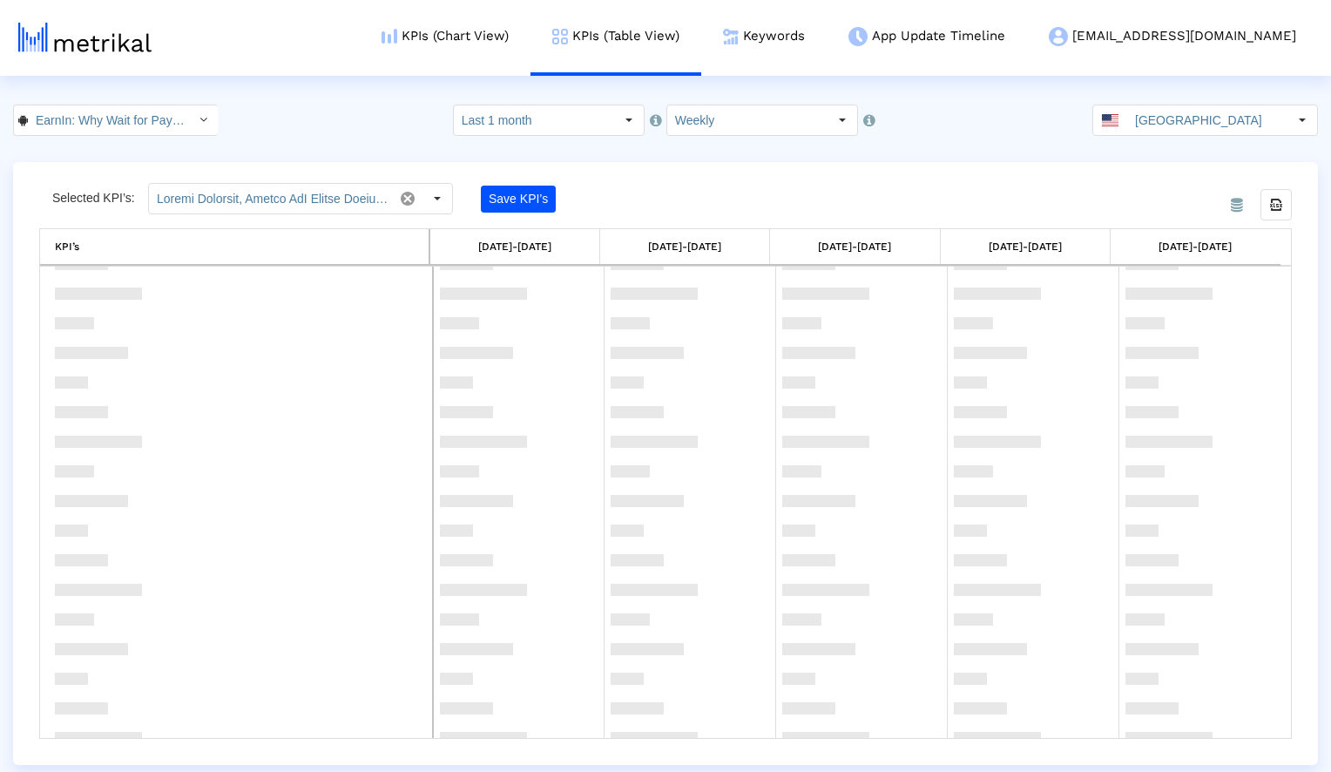
scroll to position [0, 0]
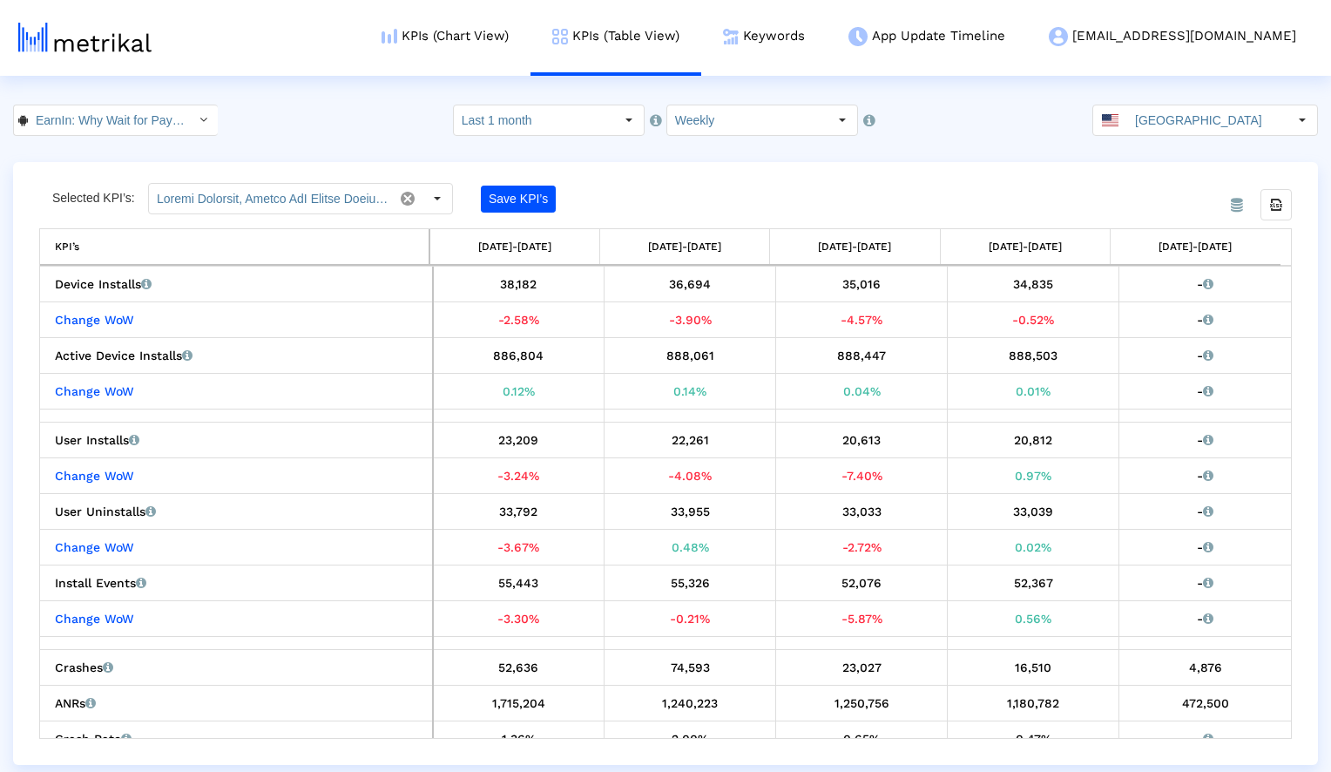
click at [310, 118] on div "EarnIn: Why Wait for Payday? < com.activehours > Pull down to refresh... Releas…" at bounding box center [665, 120] width 1331 height 31
click at [116, 117] on input "EarnIn: Why Wait for Payday? < com.activehours >" at bounding box center [106, 120] width 157 height 30
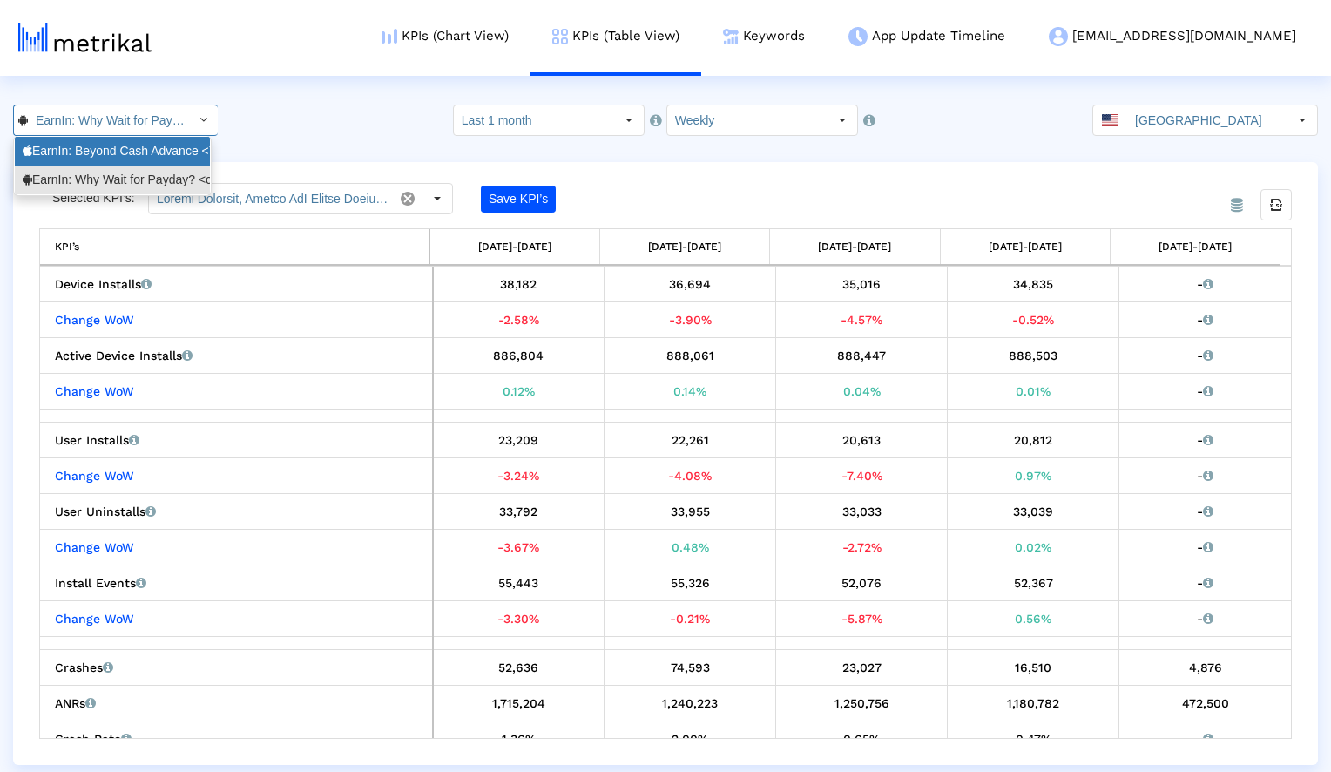
click at [98, 153] on div "EarnIn: Beyond Cash Advance <723815926>" at bounding box center [112, 151] width 179 height 17
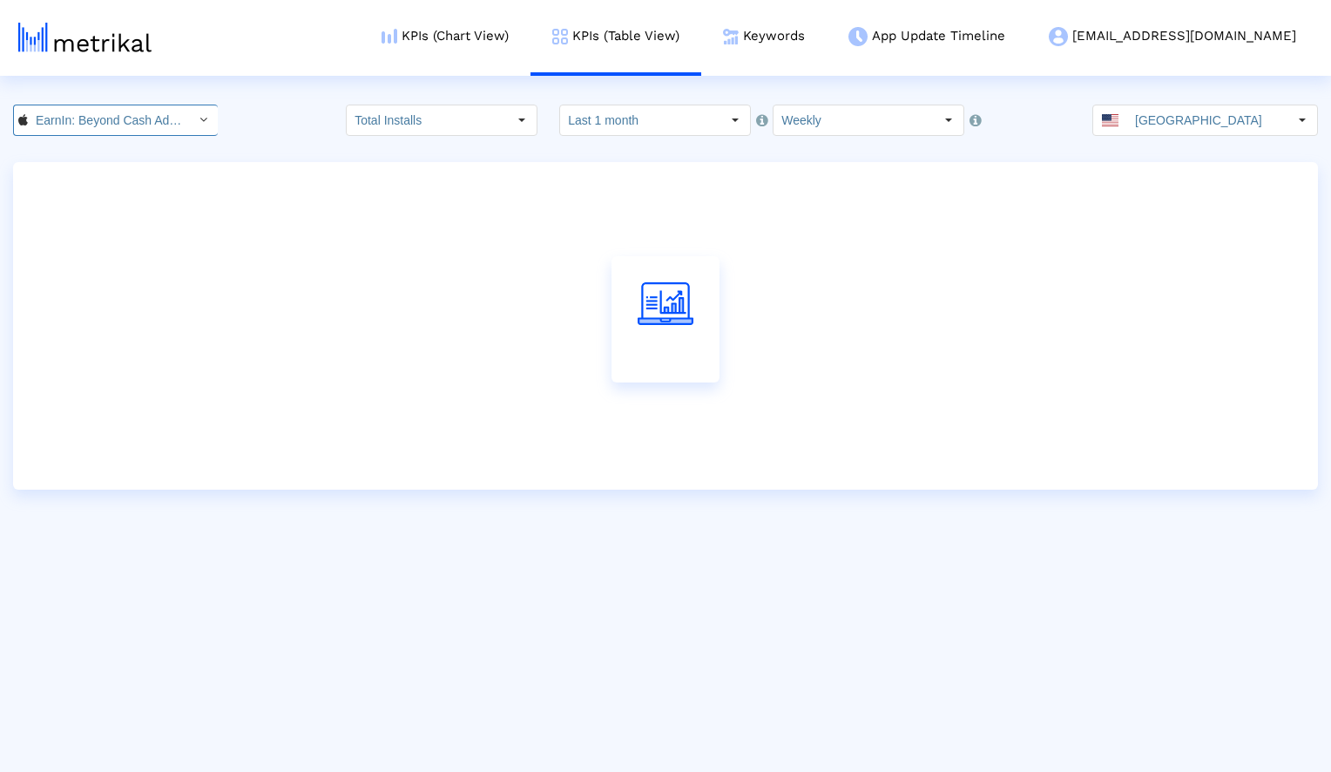
scroll to position [0, 112]
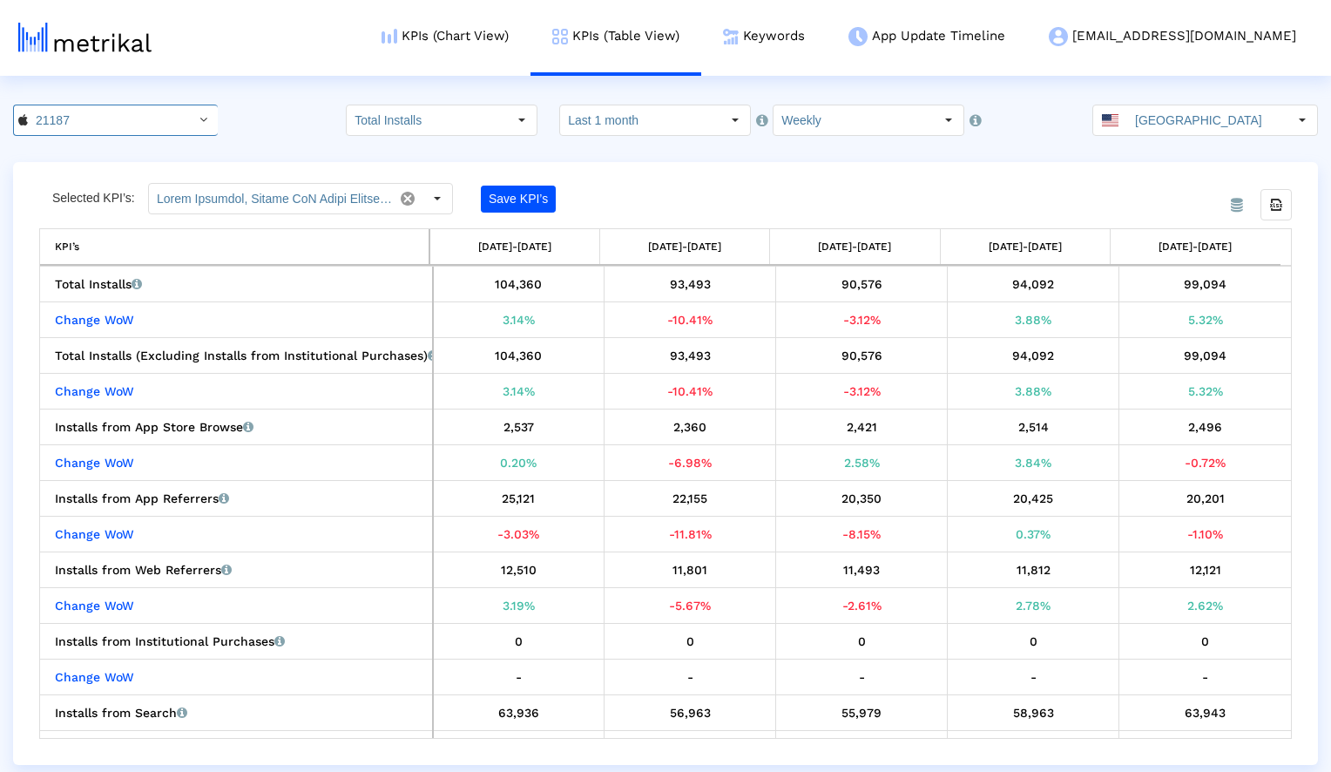
click at [745, 166] on div "From Database Selected KPI’s: Save KPI’s Export all data KPI’s 08/31/25-09/06/2…" at bounding box center [665, 463] width 1305 height 603
click at [324, 201] on input "text" at bounding box center [271, 199] width 244 height 30
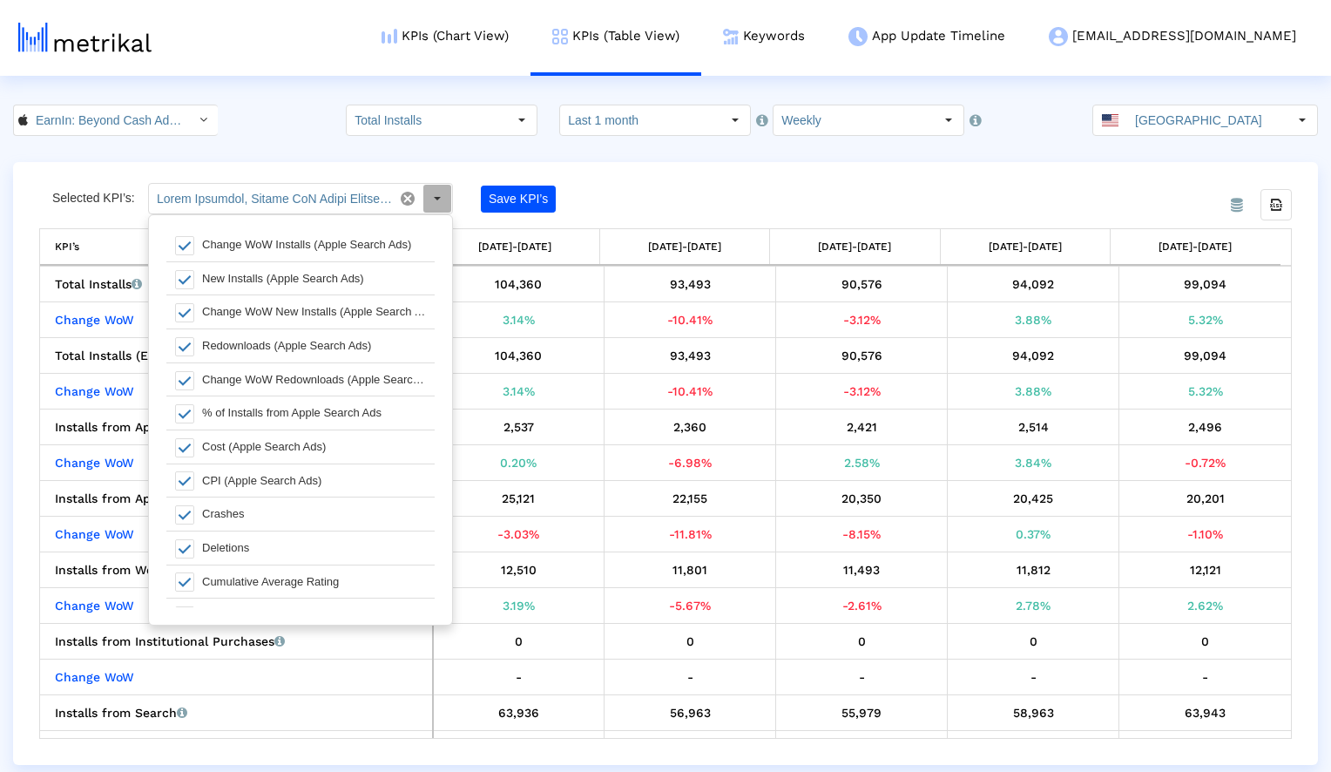
scroll to position [0, 0]
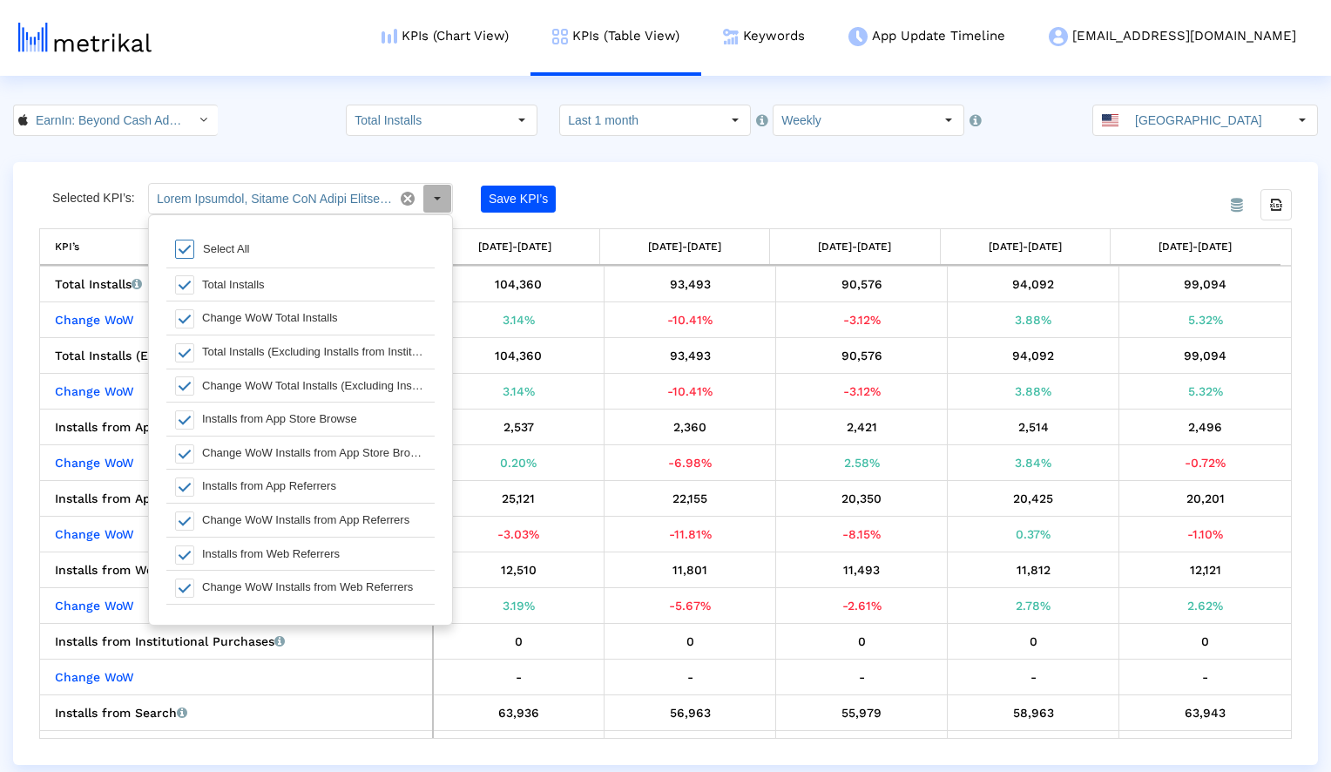
click at [692, 163] on div "From Database Selected KPI’s: Save KPI’s Export all data KPI’s 08/31/25-09/06/2…" at bounding box center [665, 463] width 1305 height 603
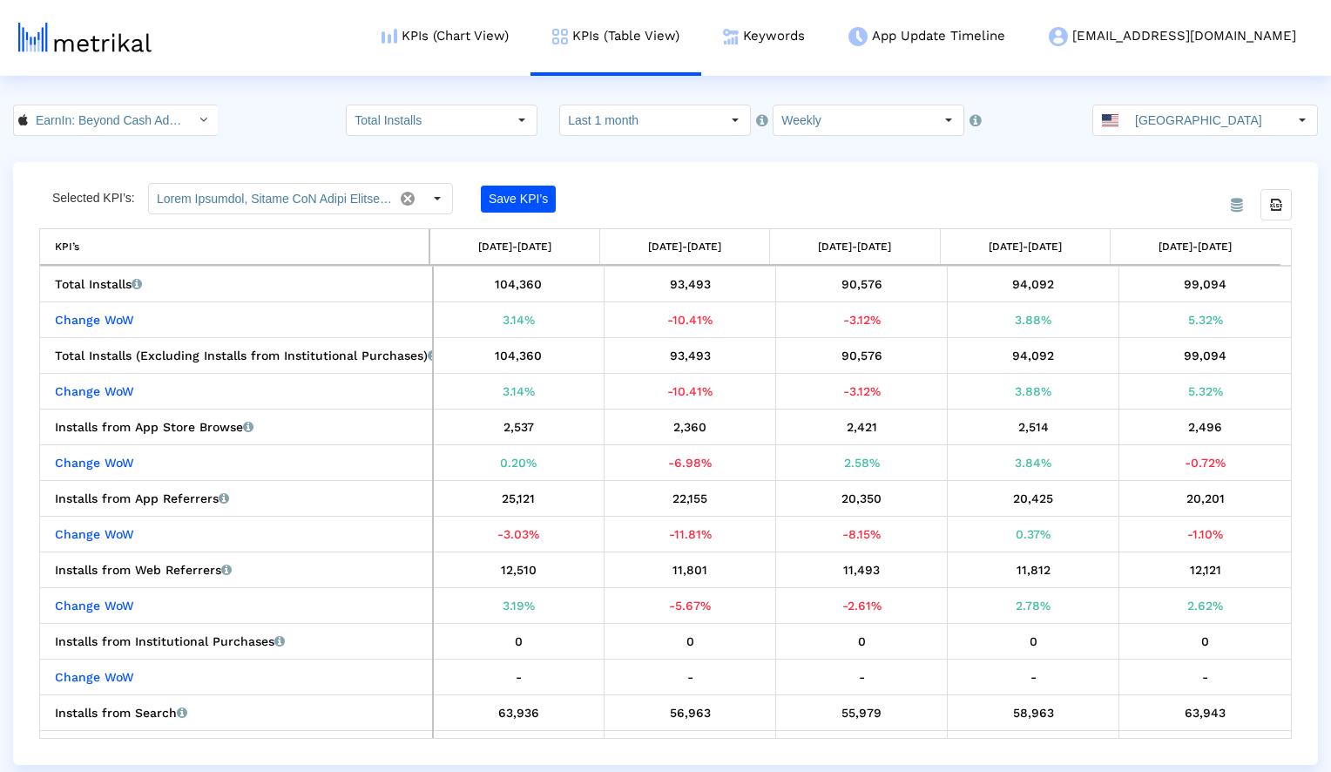
click at [280, 104] on html "KPIs (Chart View) KPIs (Table View) Keywords App Update Timeline earnin@shyftup…" at bounding box center [665, 382] width 1331 height 765
click at [746, 165] on div "From Database Selected KPI’s: Pull down to refresh... Release to refresh... Ref…" at bounding box center [665, 463] width 1305 height 603
click at [830, 119] on input "Weekly" at bounding box center [853, 120] width 160 height 30
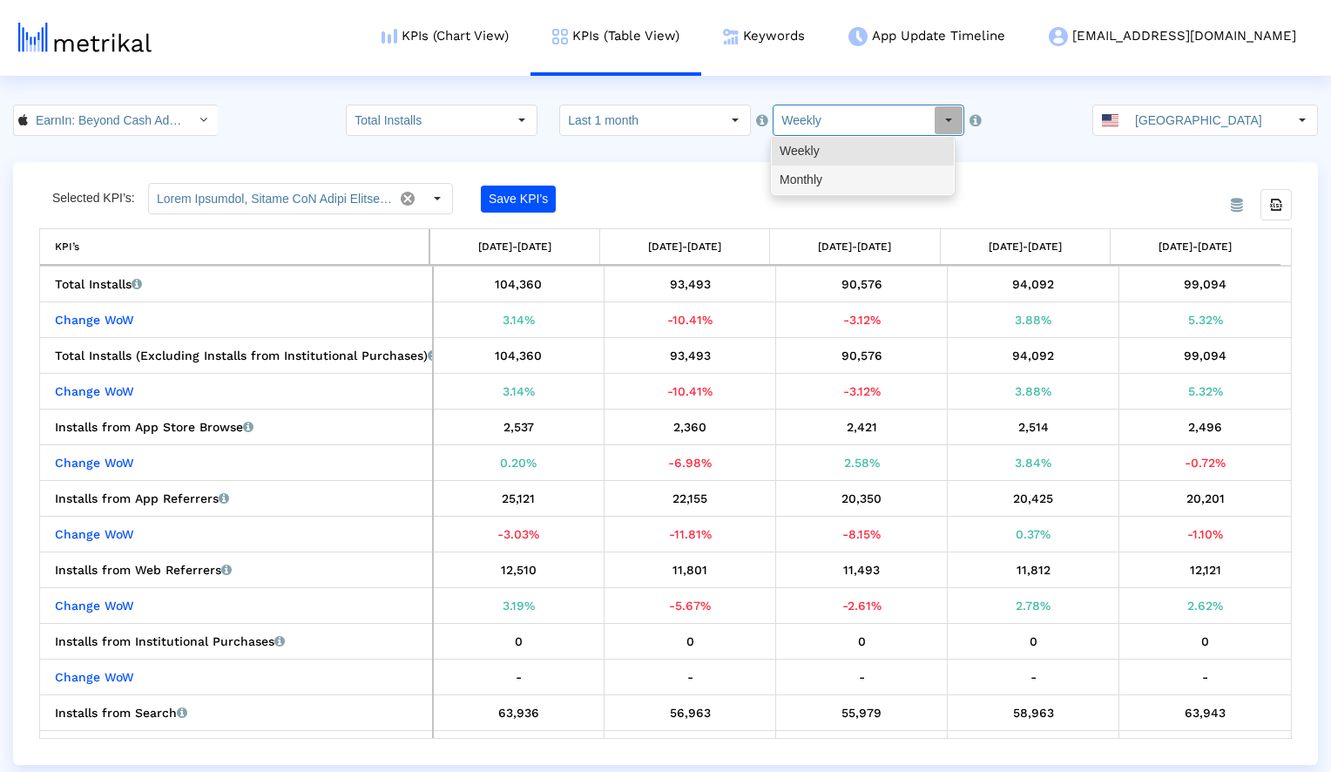
click at [832, 181] on div "Monthly" at bounding box center [863, 179] width 182 height 29
type input "Monthly"
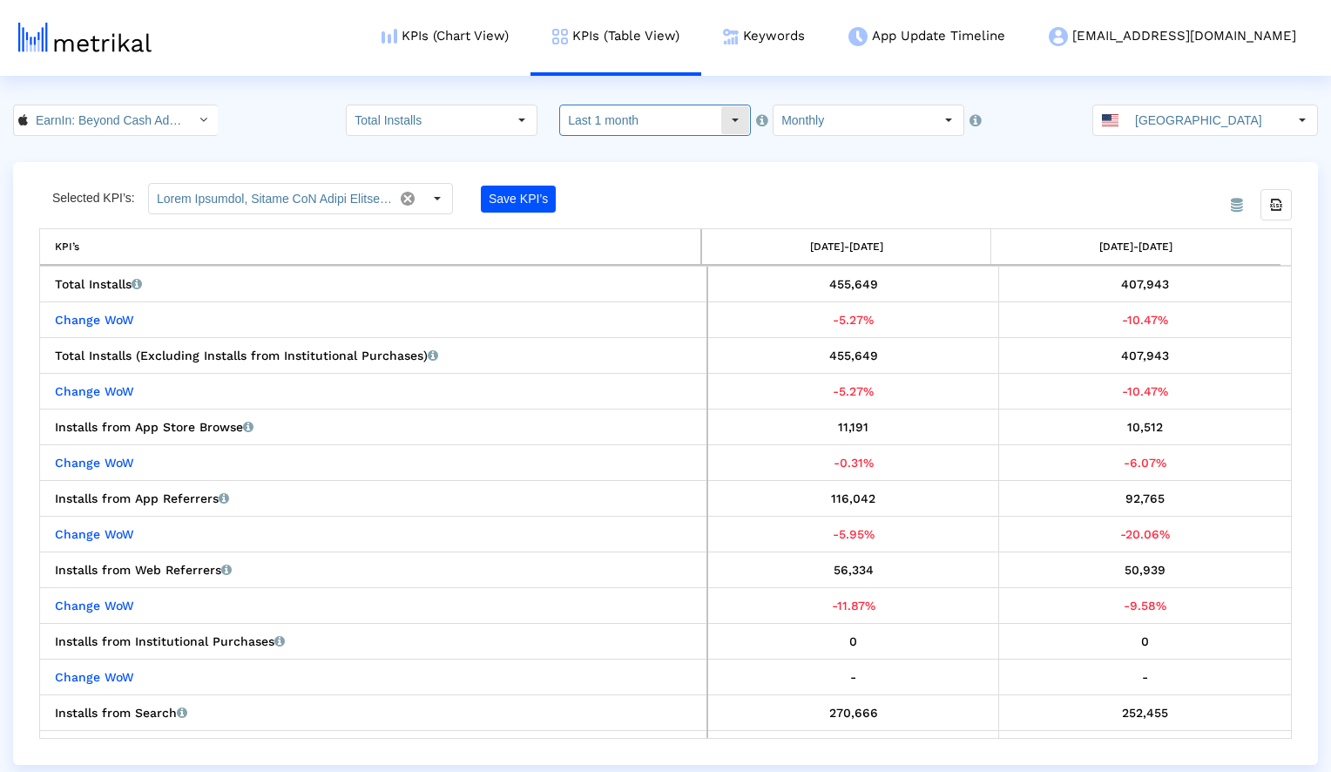
click at [698, 118] on input "Last 1 month" at bounding box center [640, 120] width 160 height 30
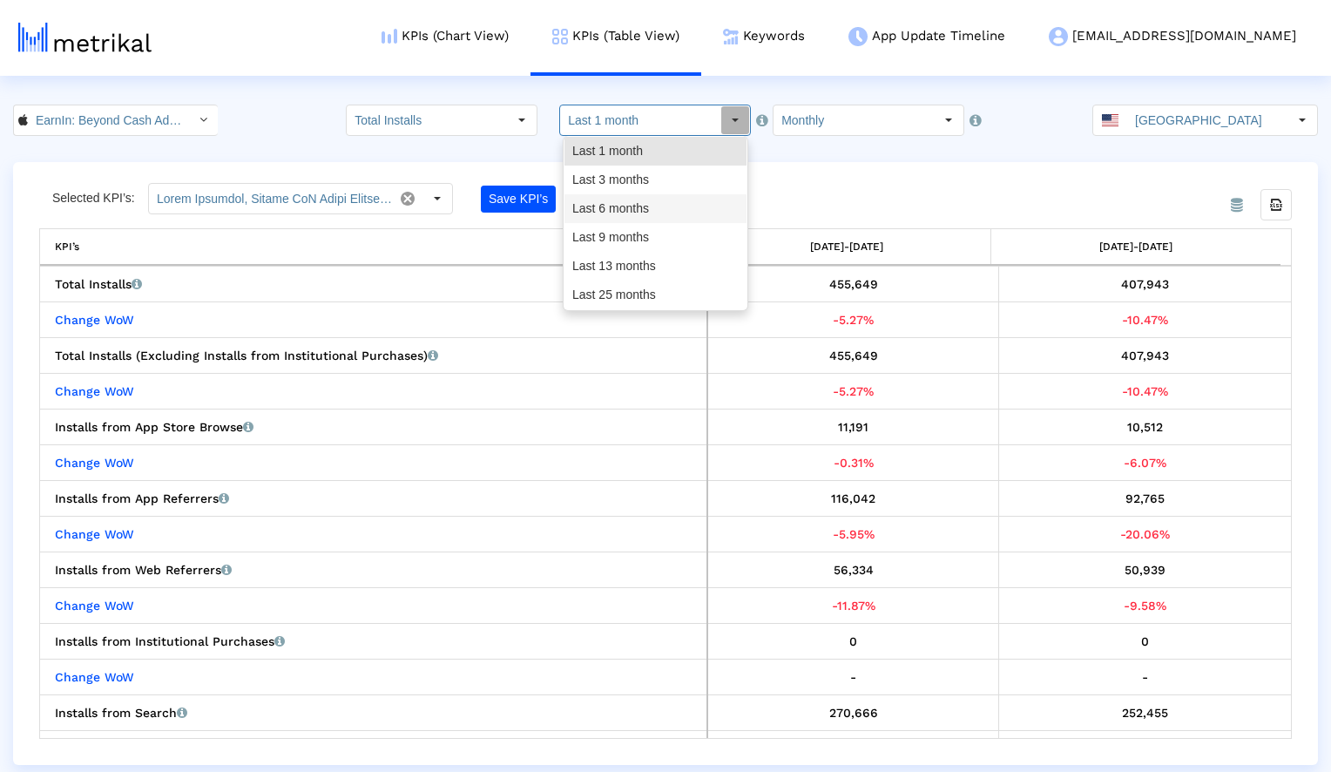
click at [664, 208] on div "Last 6 months" at bounding box center [655, 208] width 182 height 29
type input "Last 6 months"
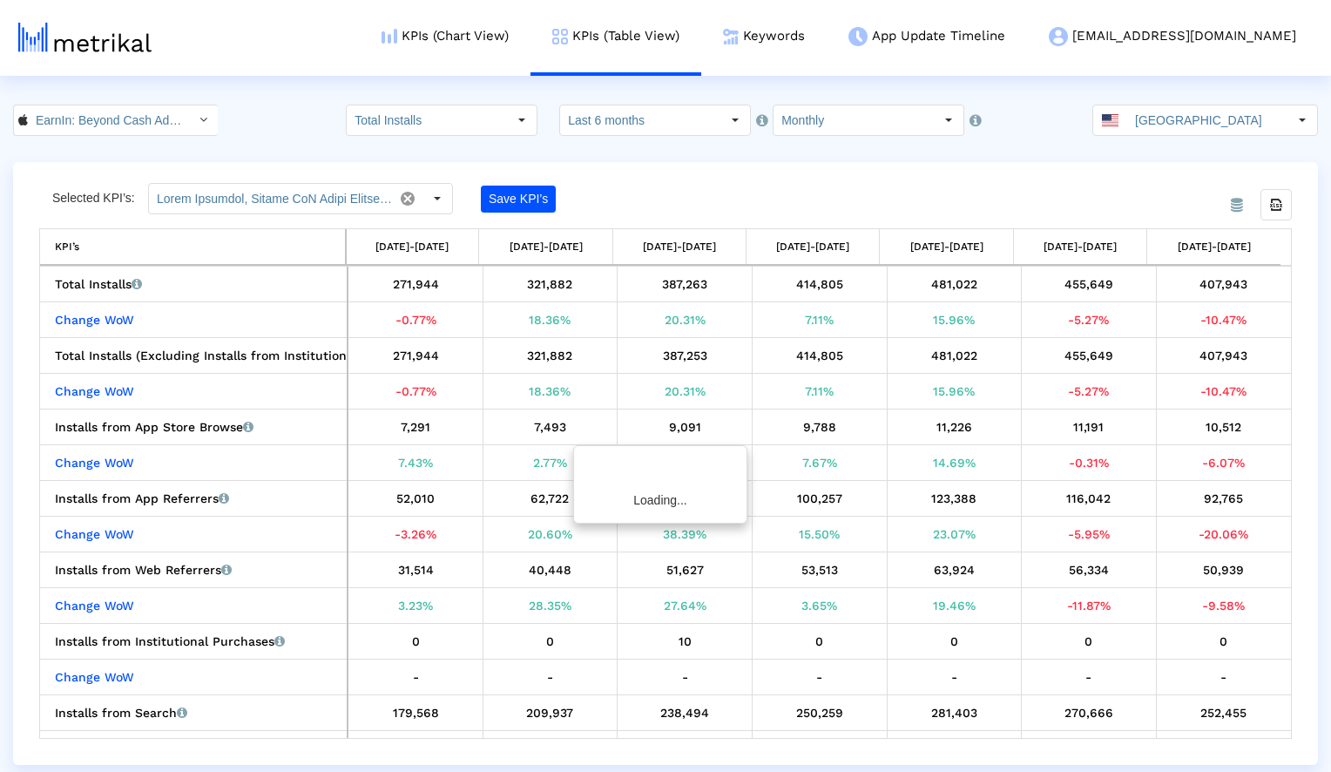
click at [807, 154] on crea-index "EarnIn: Beyond Cash Advance < 723815926 > Pull down to refresh... Release to re…" at bounding box center [665, 435] width 1331 height 660
click at [297, 192] on input "text" at bounding box center [271, 199] width 244 height 30
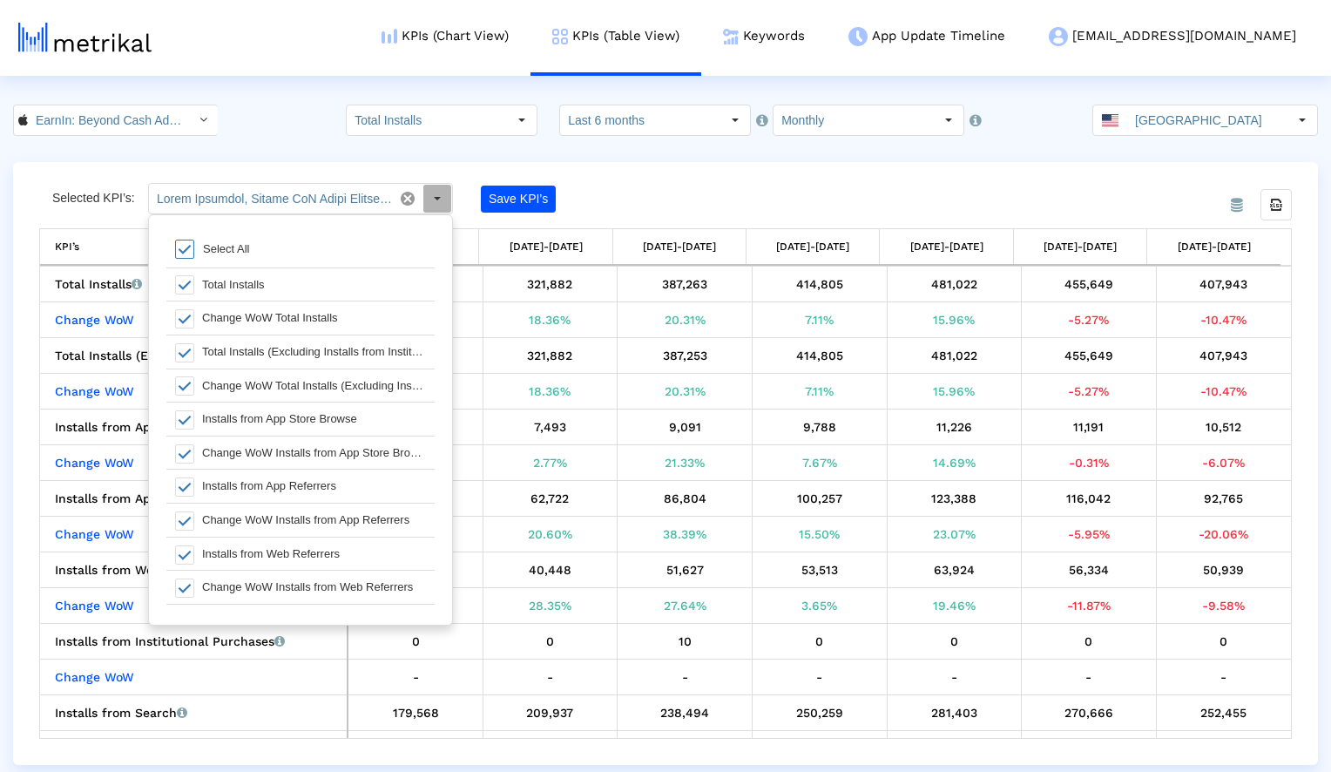
click at [185, 244] on span at bounding box center [184, 248] width 19 height 19
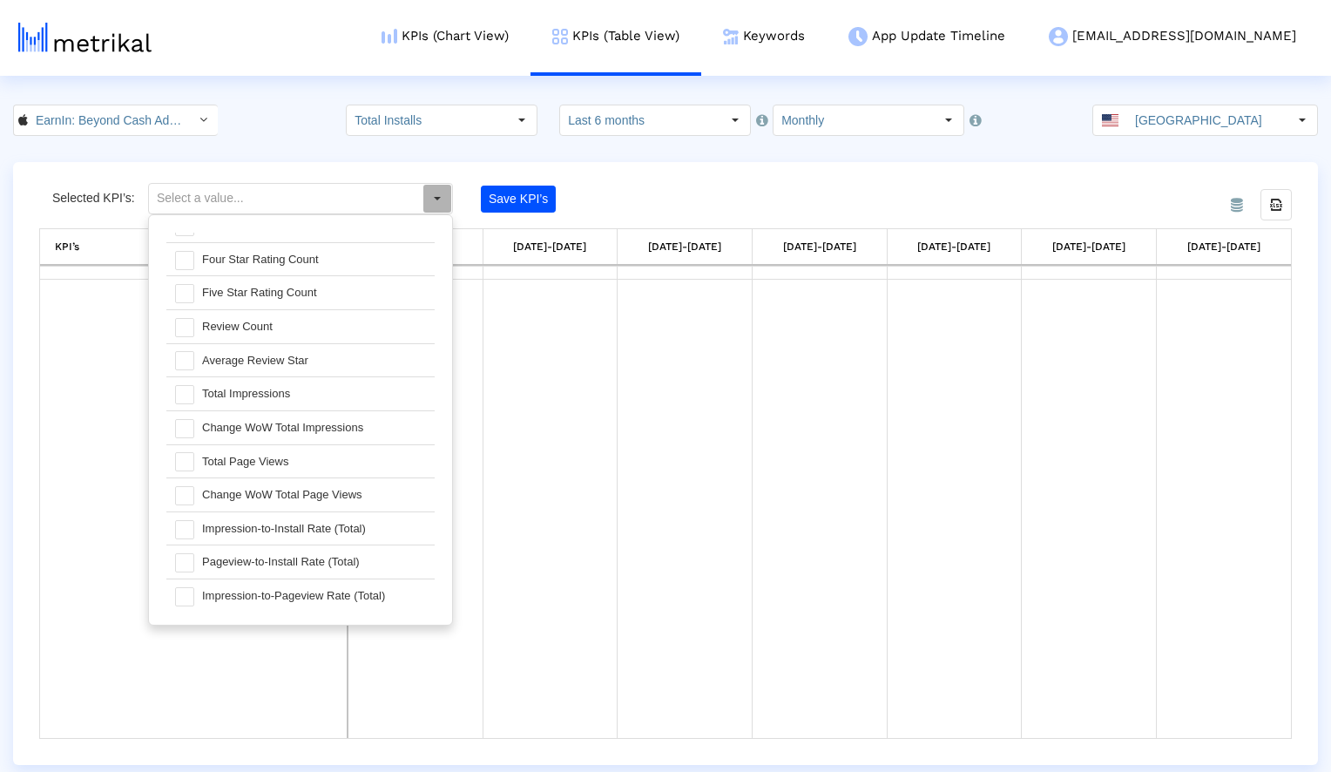
scroll to position [1257, 0]
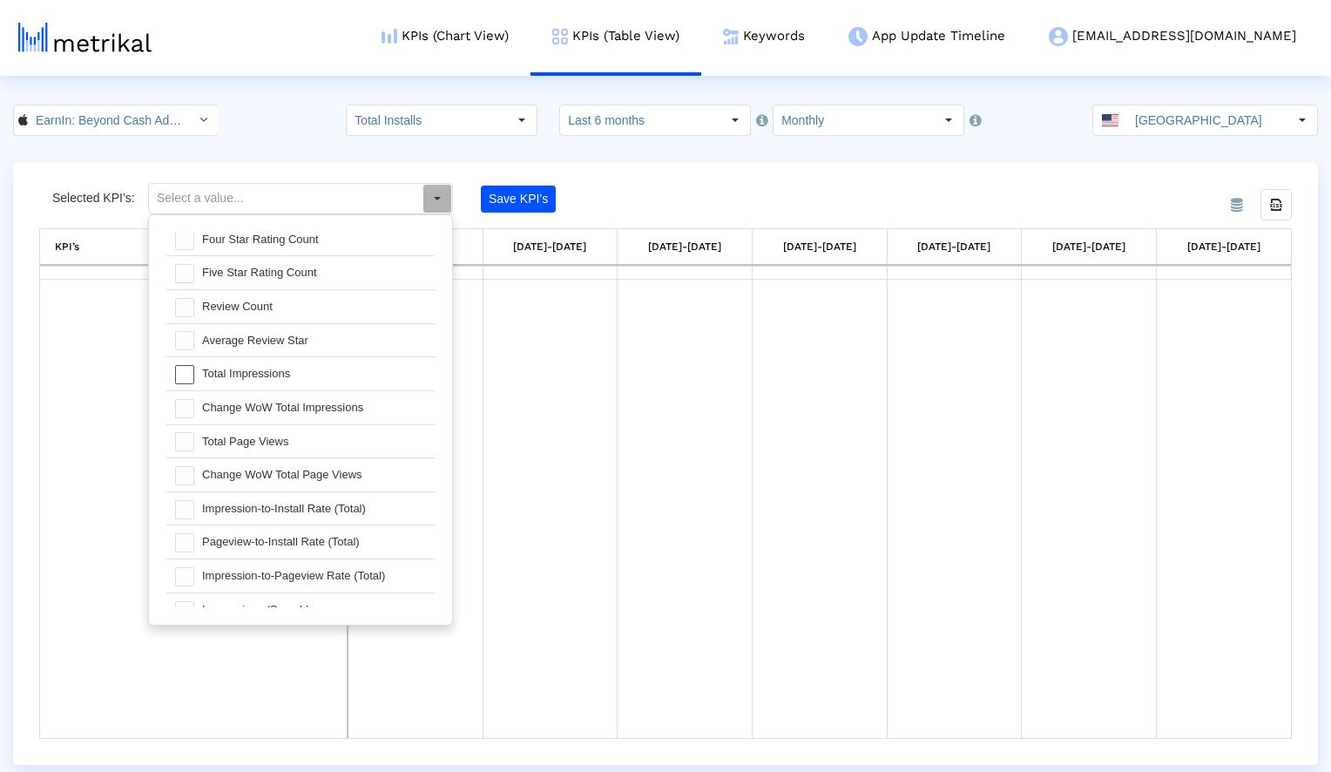
click at [188, 369] on span at bounding box center [184, 374] width 19 height 19
type input "Total Impressions"
click at [188, 369] on span at bounding box center [184, 374] width 19 height 19
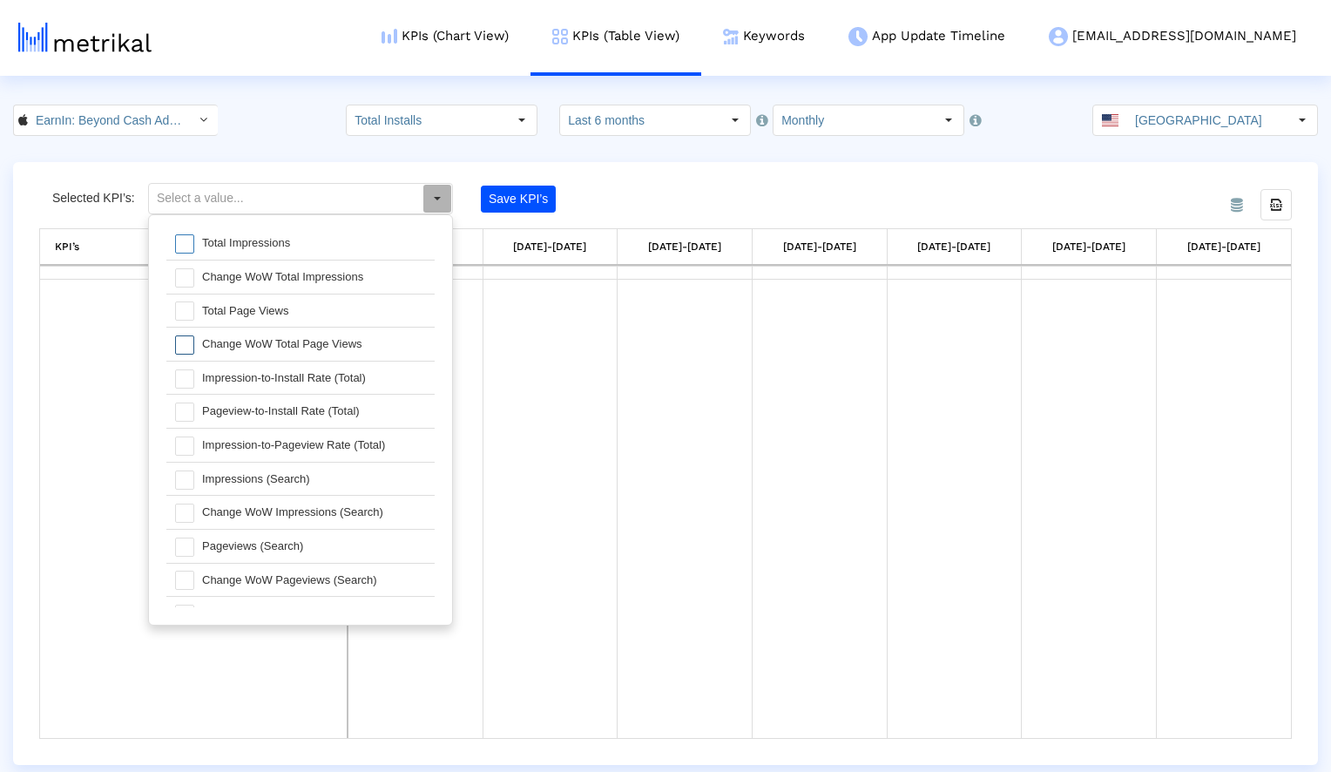
scroll to position [1419, 0]
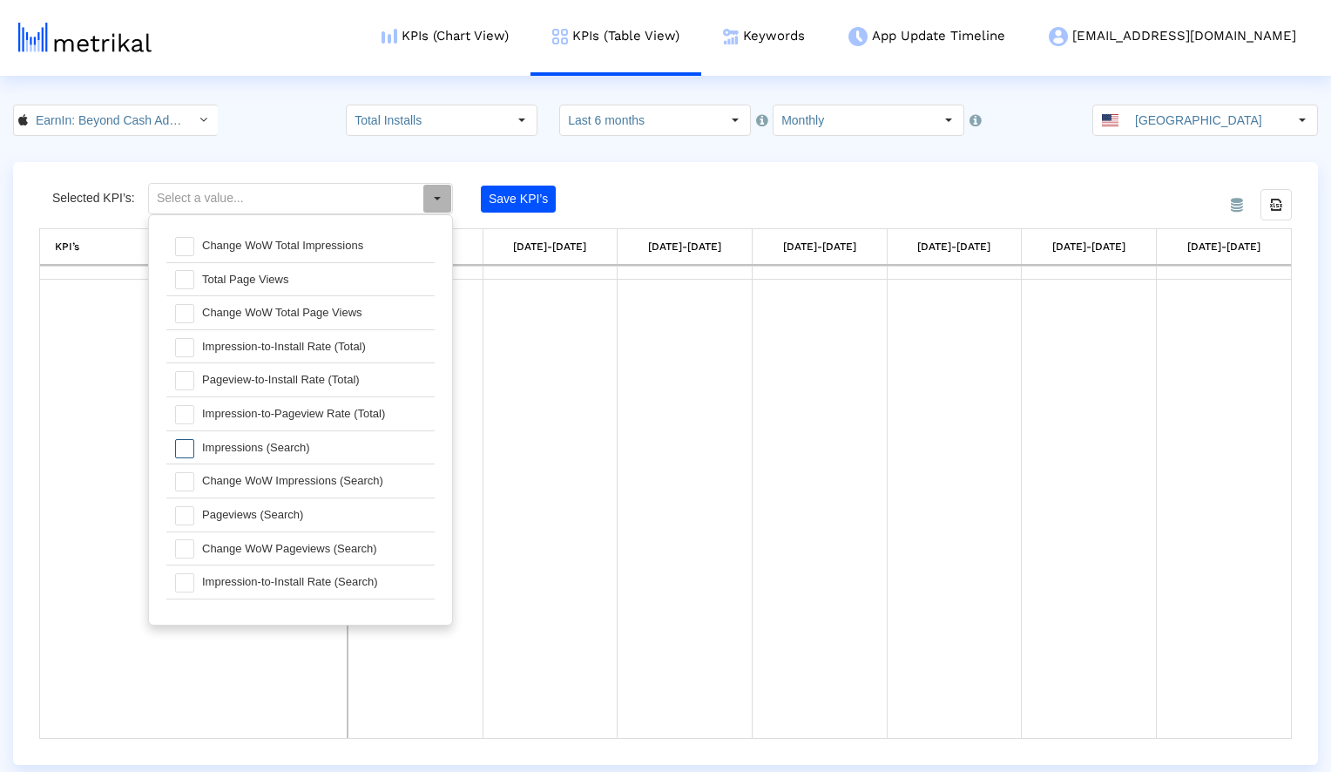
click at [185, 448] on span at bounding box center [184, 448] width 19 height 19
type input "Impressions (Search)"
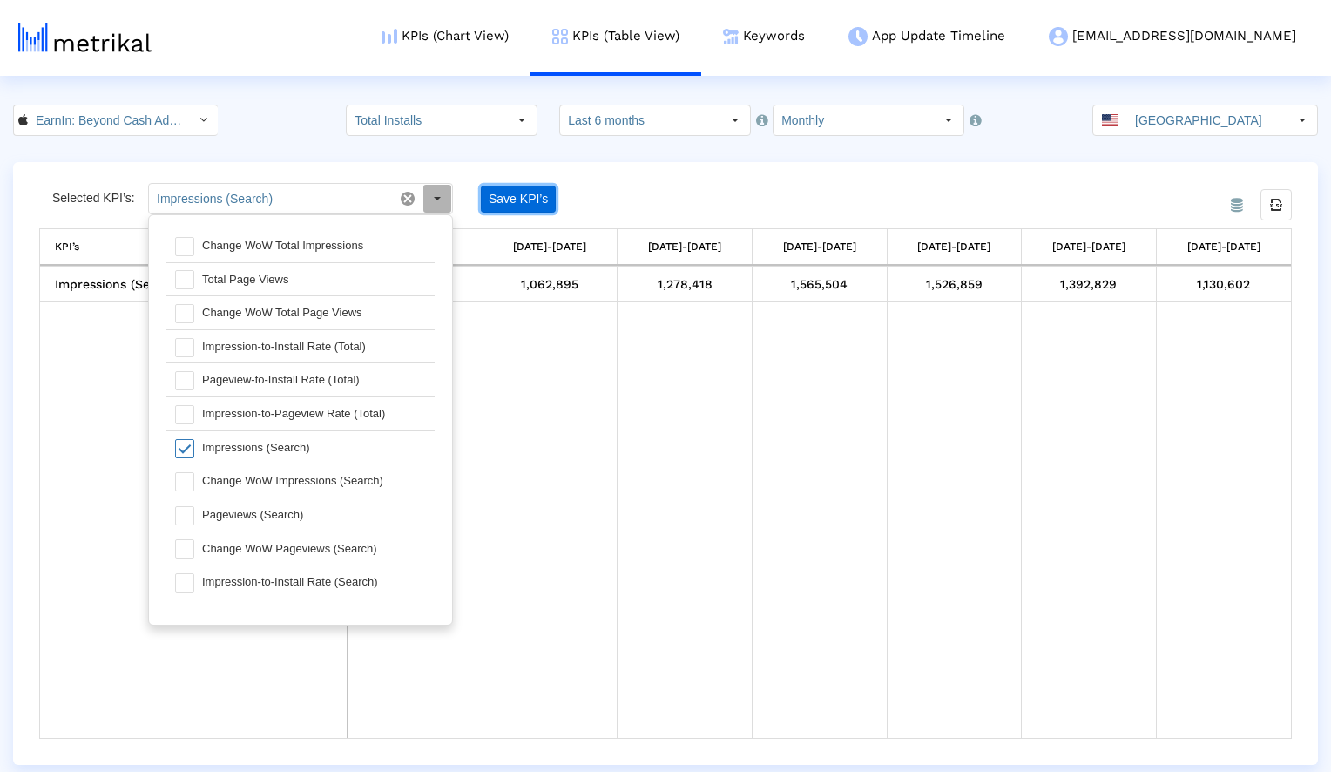
click at [514, 192] on button "Save KPI’s" at bounding box center [518, 198] width 75 height 27
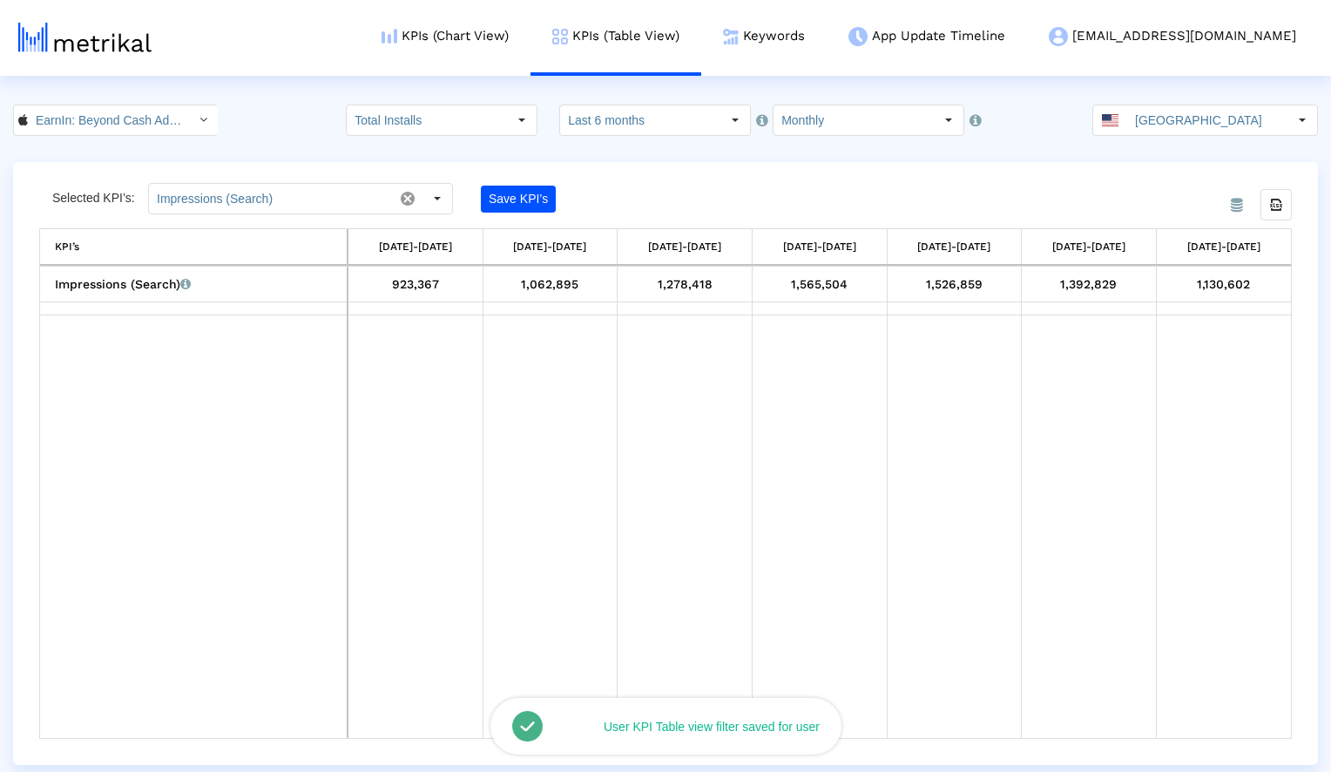
click at [837, 176] on div "From Database Selected KPI’s: Impressions (Search) Pull down to refresh... Rele…" at bounding box center [665, 463] width 1305 height 603
drag, startPoint x: 846, startPoint y: 288, endPoint x: 793, endPoint y: 288, distance: 53.1
click at [793, 288] on div "1,565,504" at bounding box center [820, 284] width 122 height 23
copy div "1,565,504"
click at [870, 174] on div "From Database Selected KPI’s: Impressions (Search) Pull down to refresh... Rele…" at bounding box center [665, 463] width 1305 height 603
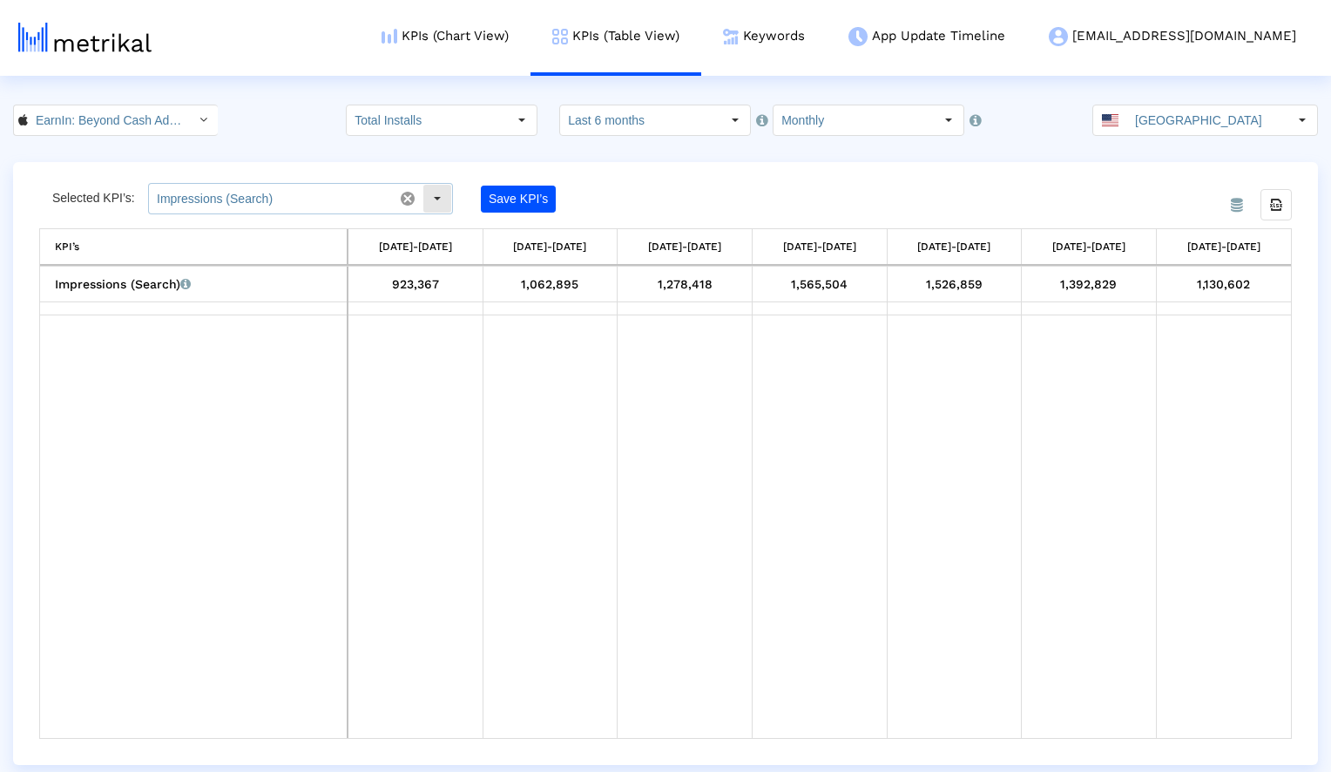
click at [305, 199] on input "Impressions (Search)" at bounding box center [271, 199] width 244 height 30
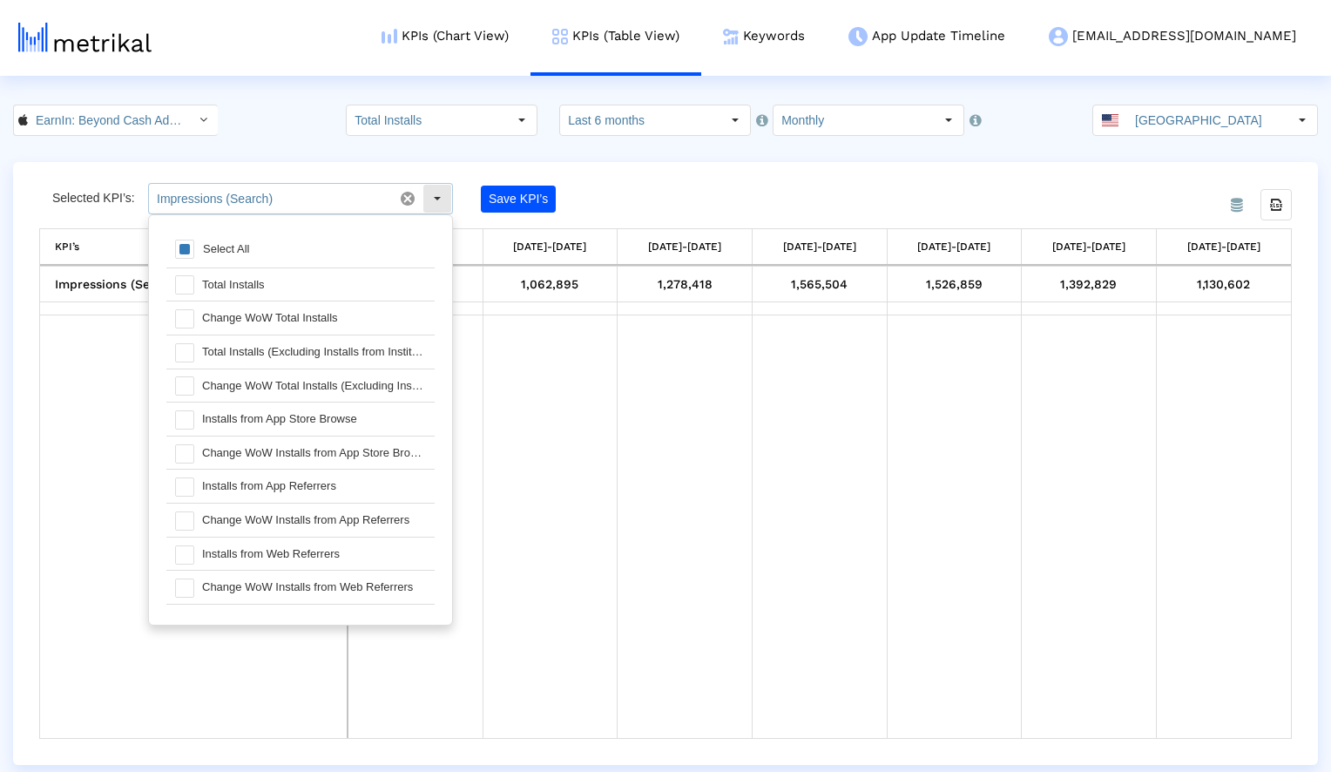
scroll to position [1420, 0]
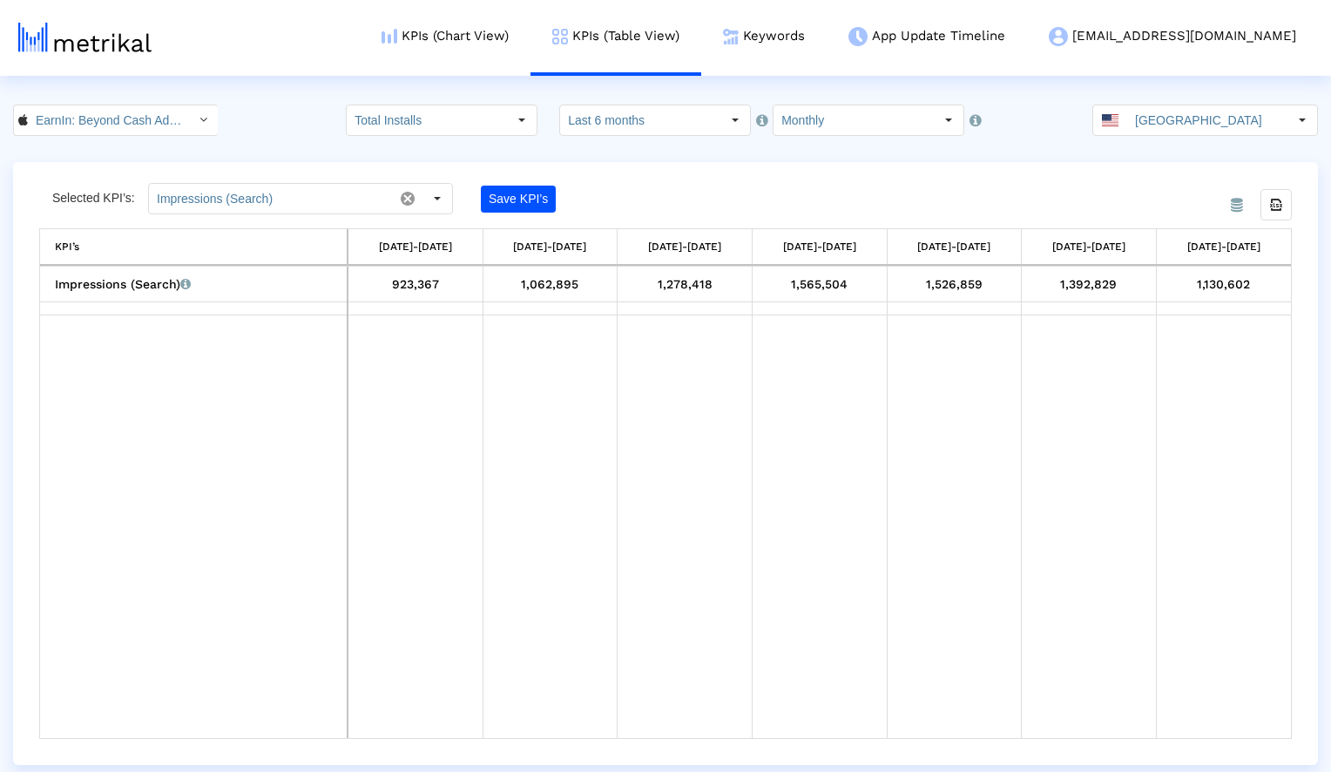
click at [773, 185] on div "Selected KPI’s: Impressions (Search) Save KPI’s" at bounding box center [509, 198] width 940 height 31
click at [332, 193] on input "Impressions (Search)" at bounding box center [271, 199] width 244 height 30
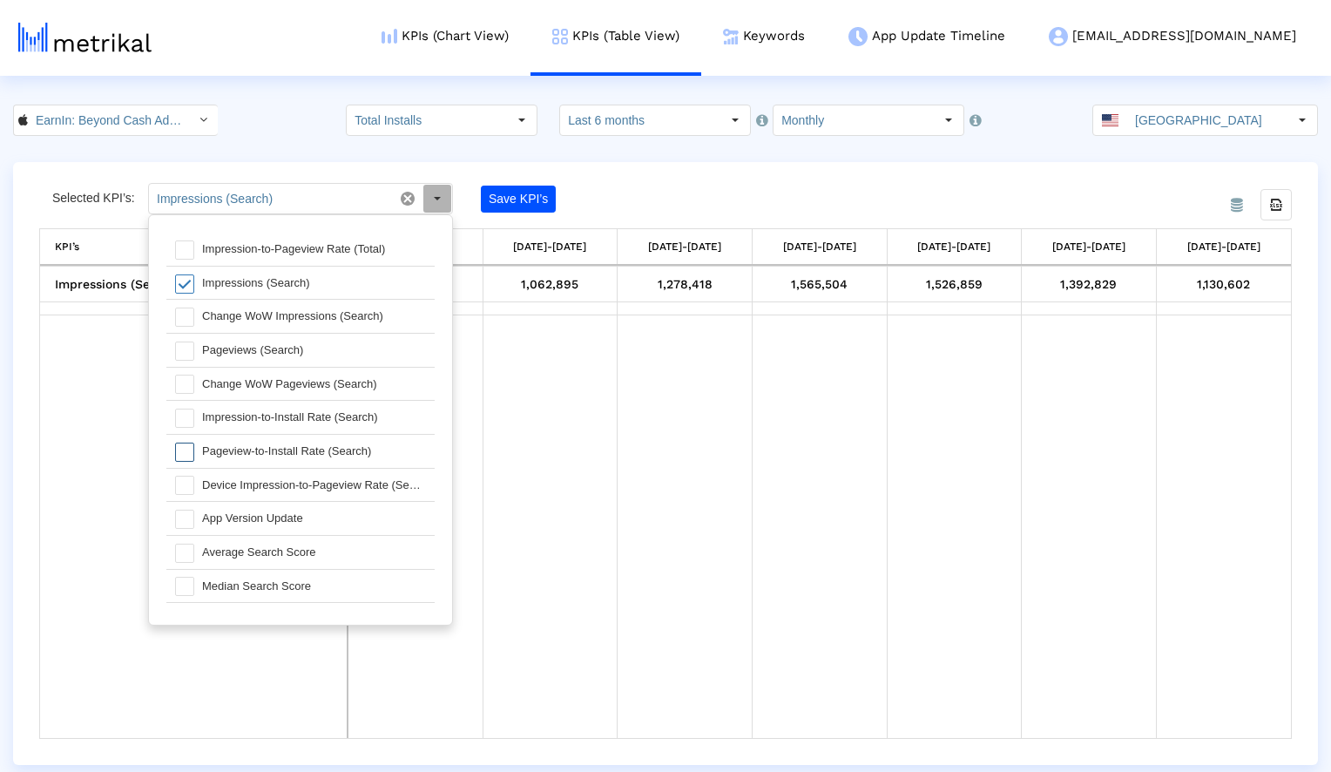
scroll to position [1502, 0]
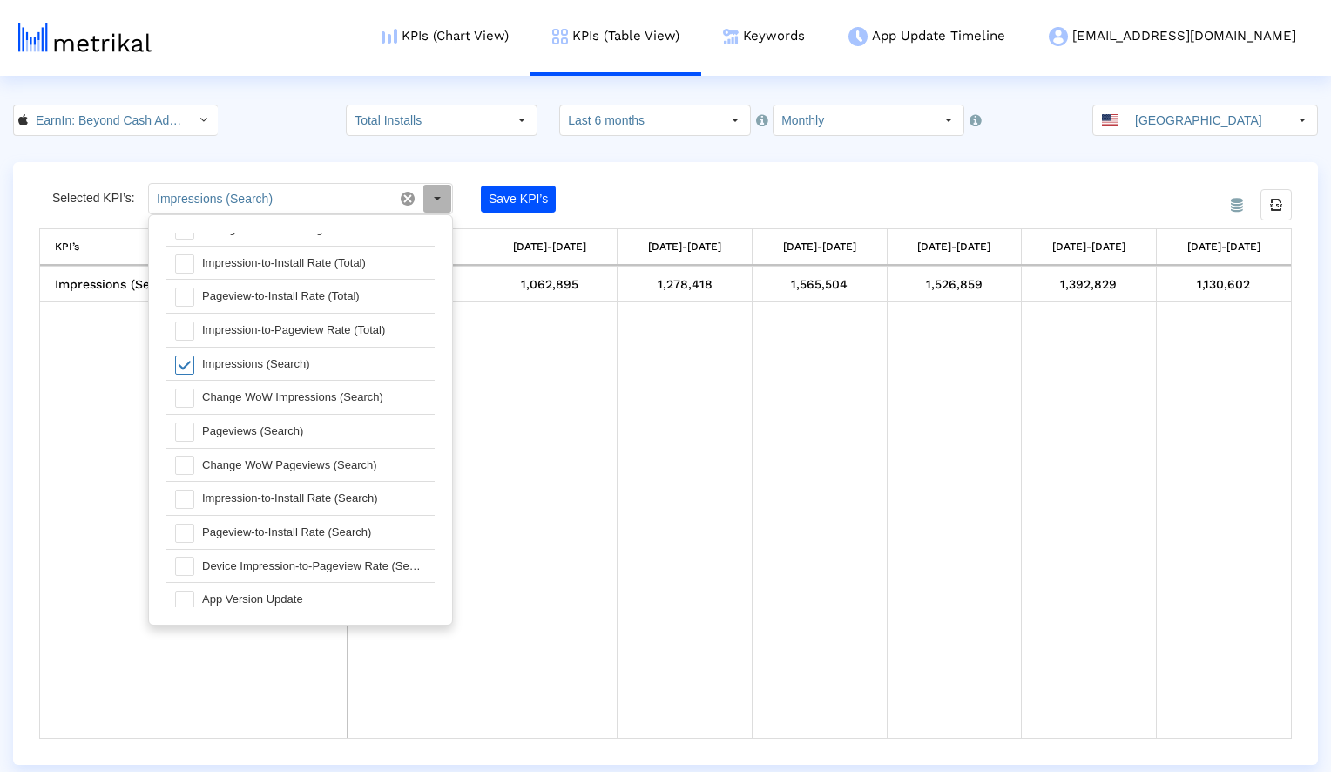
click at [664, 175] on div "From Database Selected KPI’s: Impressions (Search) Save KPI’s Export all data K…" at bounding box center [665, 463] width 1305 height 603
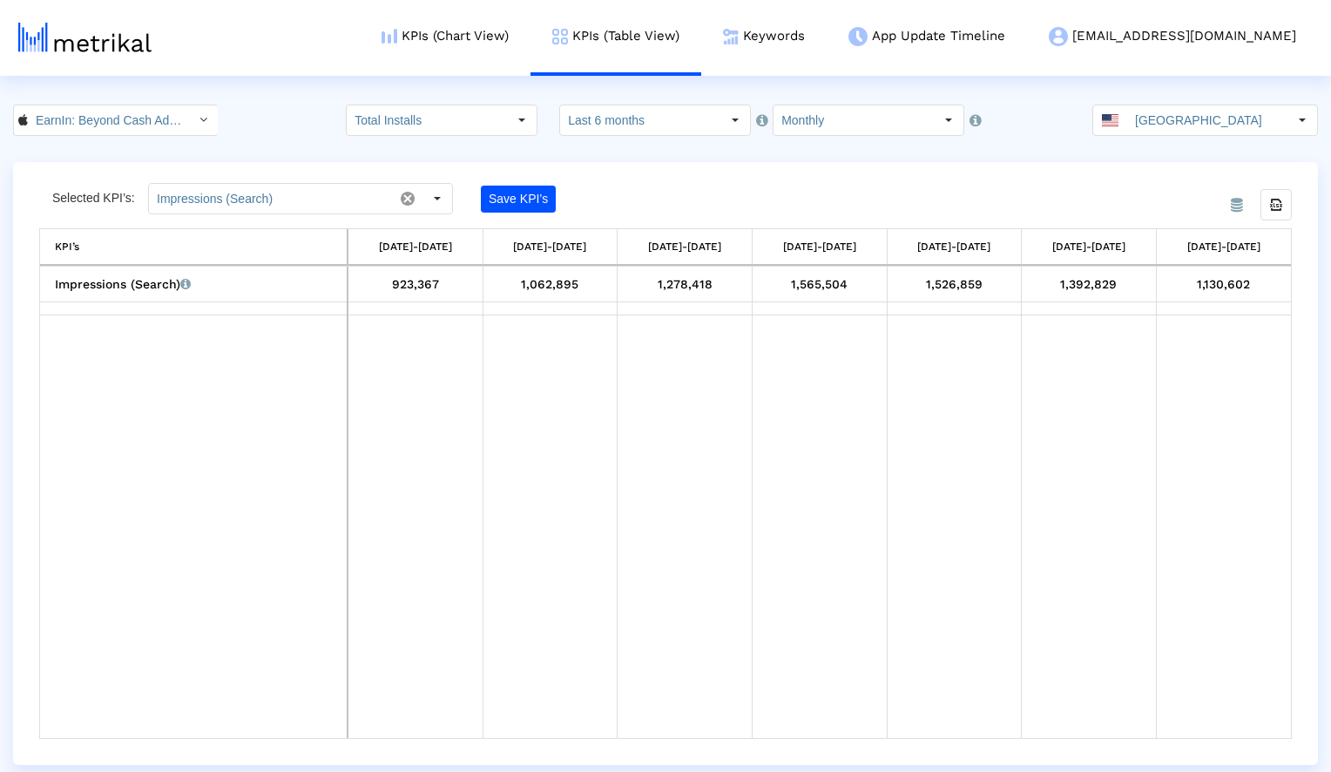
click at [259, 130] on div "EarnIn: Beyond Cash Advance < 723815926 > Pull down to refresh... Release to re…" at bounding box center [665, 120] width 1331 height 31
click at [671, 167] on div "From Database Selected KPI’s: Impressions (Search) Pull down to refresh... Rele…" at bounding box center [665, 463] width 1305 height 603
click at [488, 125] on input "Total Installs" at bounding box center [427, 120] width 160 height 30
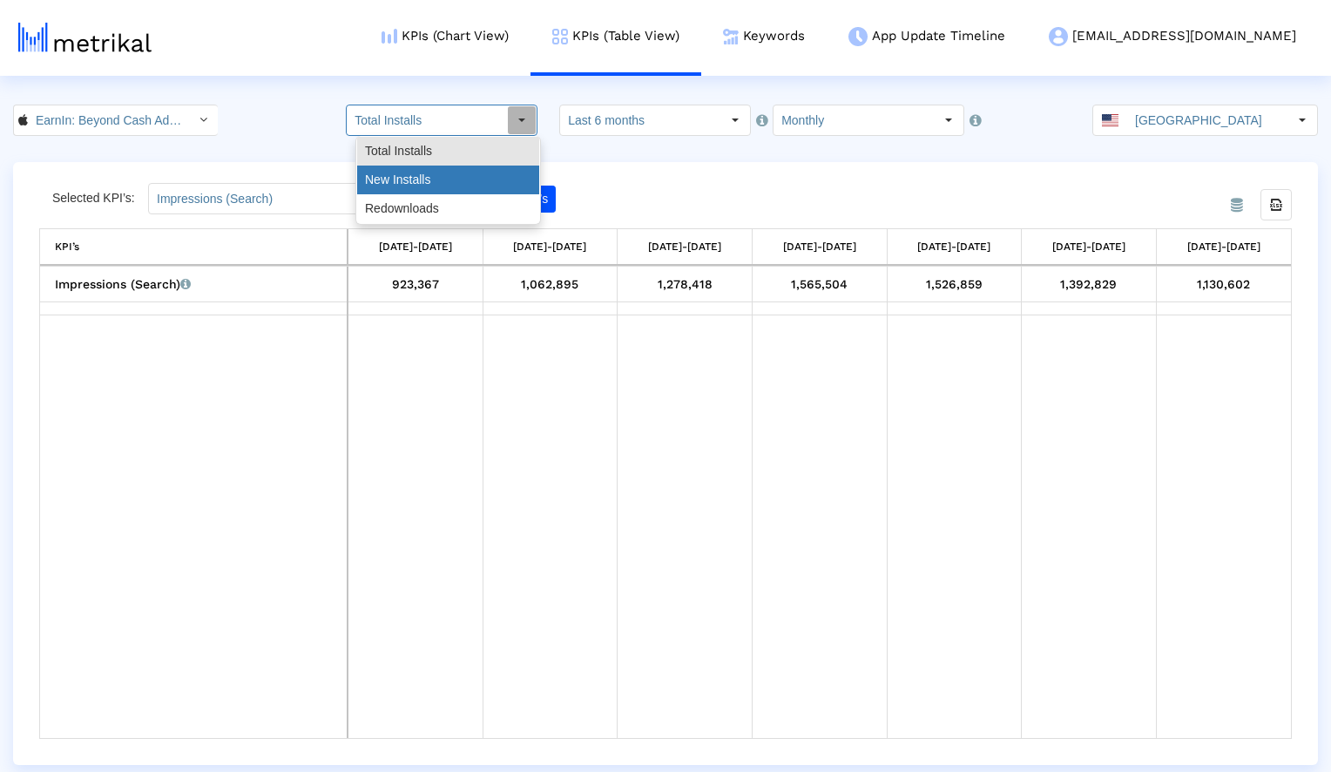
click at [470, 179] on div "New Installs" at bounding box center [448, 179] width 182 height 29
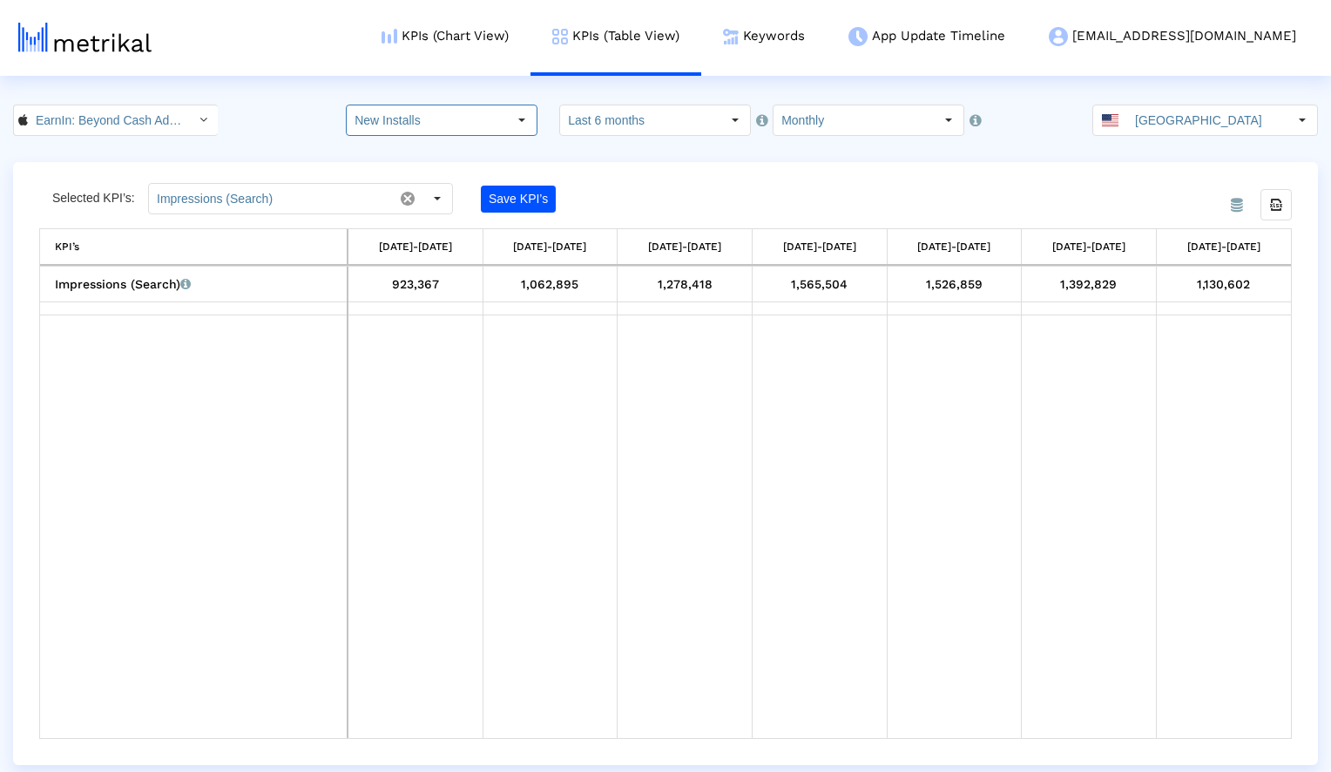
click at [605, 157] on crea-index "EarnIn: Beyond Cash Advance < 723815926 > Pull down to refresh... Release to re…" at bounding box center [665, 435] width 1331 height 660
click at [300, 133] on div "EarnIn: Beyond Cash Advance < 723815926 > Pull down to refresh... Release to re…" at bounding box center [665, 120] width 1331 height 31
click at [675, 152] on crea-index "EarnIn: Beyond Cash Advance < 723815926 > Pull down to refresh... Release to re…" at bounding box center [665, 435] width 1331 height 660
click at [293, 125] on div "EarnIn: Beyond Cash Advance < 723815926 > Pull down to refresh... Release to re…" at bounding box center [665, 120] width 1331 height 31
click at [283, 138] on crea-index "EarnIn: Beyond Cash Advance < 723815926 > Pull down to refresh... Release to re…" at bounding box center [665, 435] width 1331 height 660
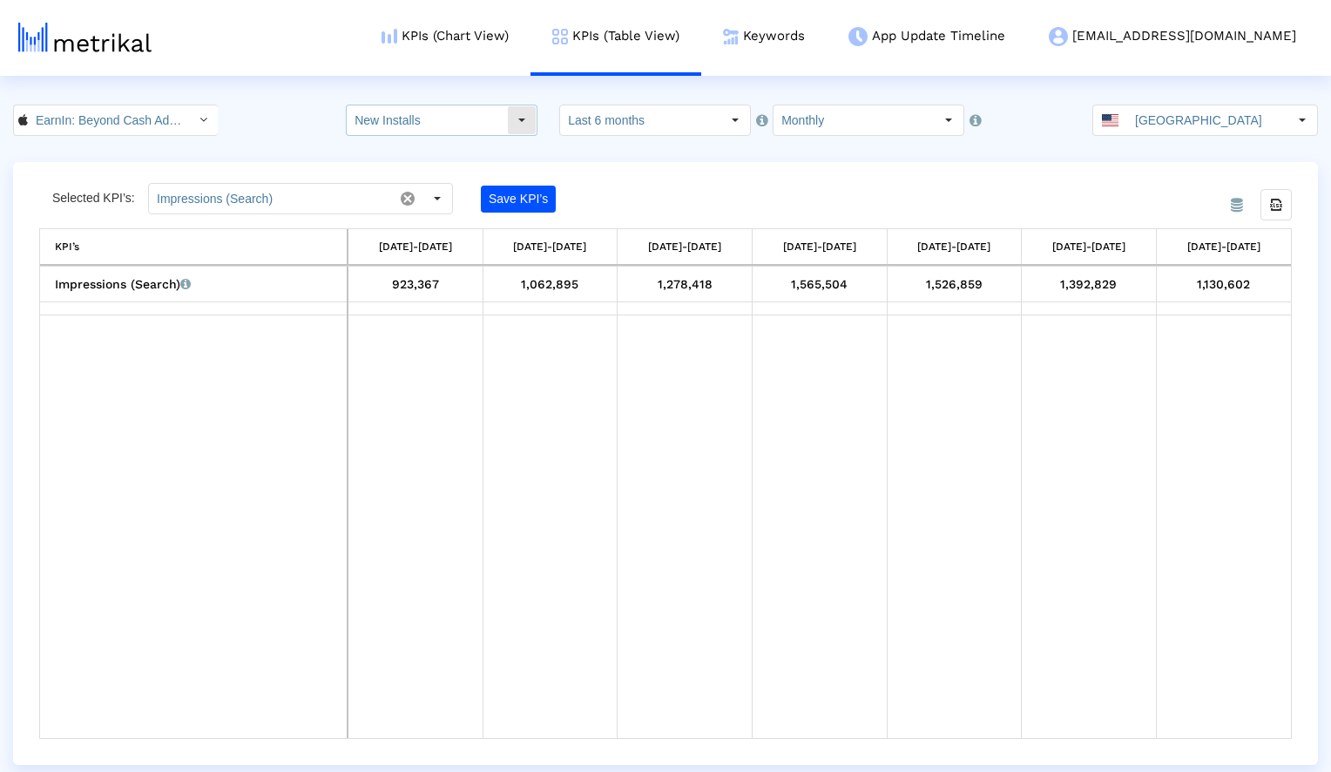
click at [500, 123] on input "New Installs" at bounding box center [427, 120] width 160 height 30
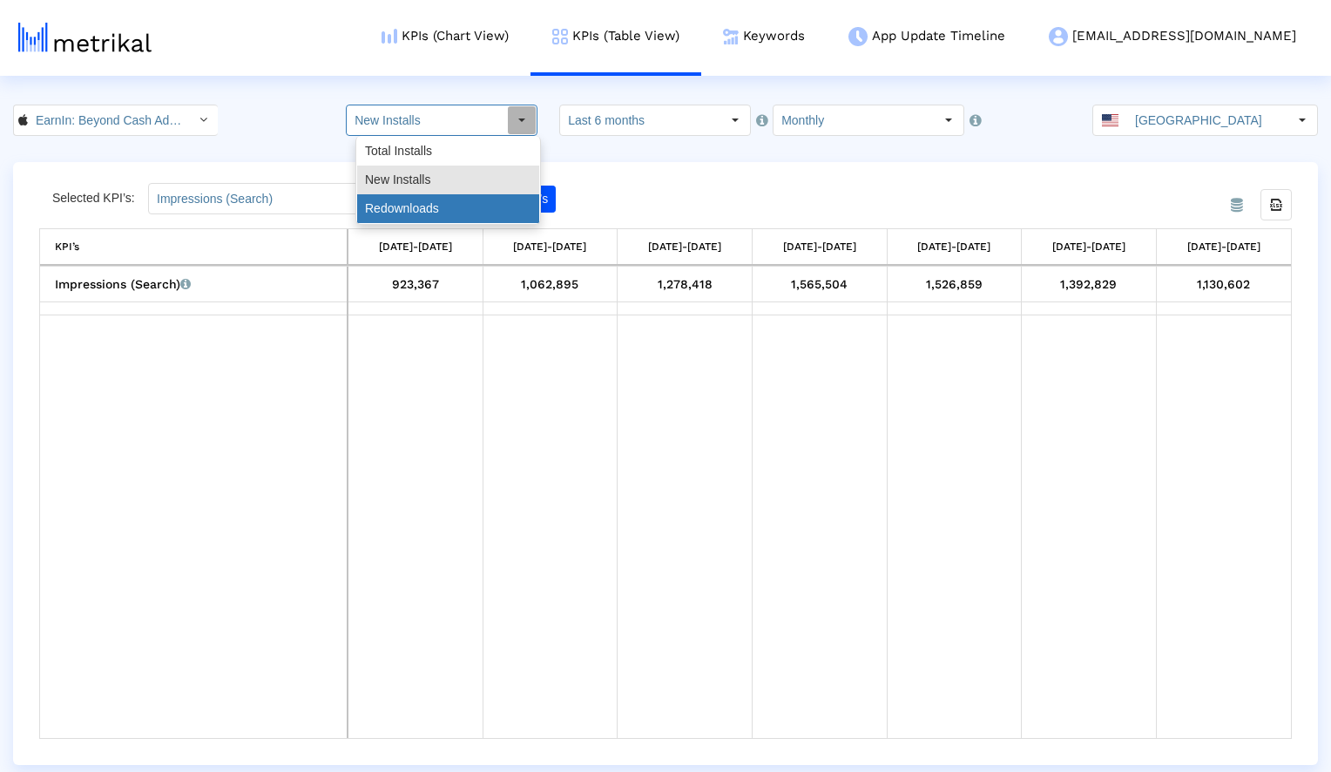
click at [449, 199] on div "Redownloads" at bounding box center [448, 208] width 182 height 29
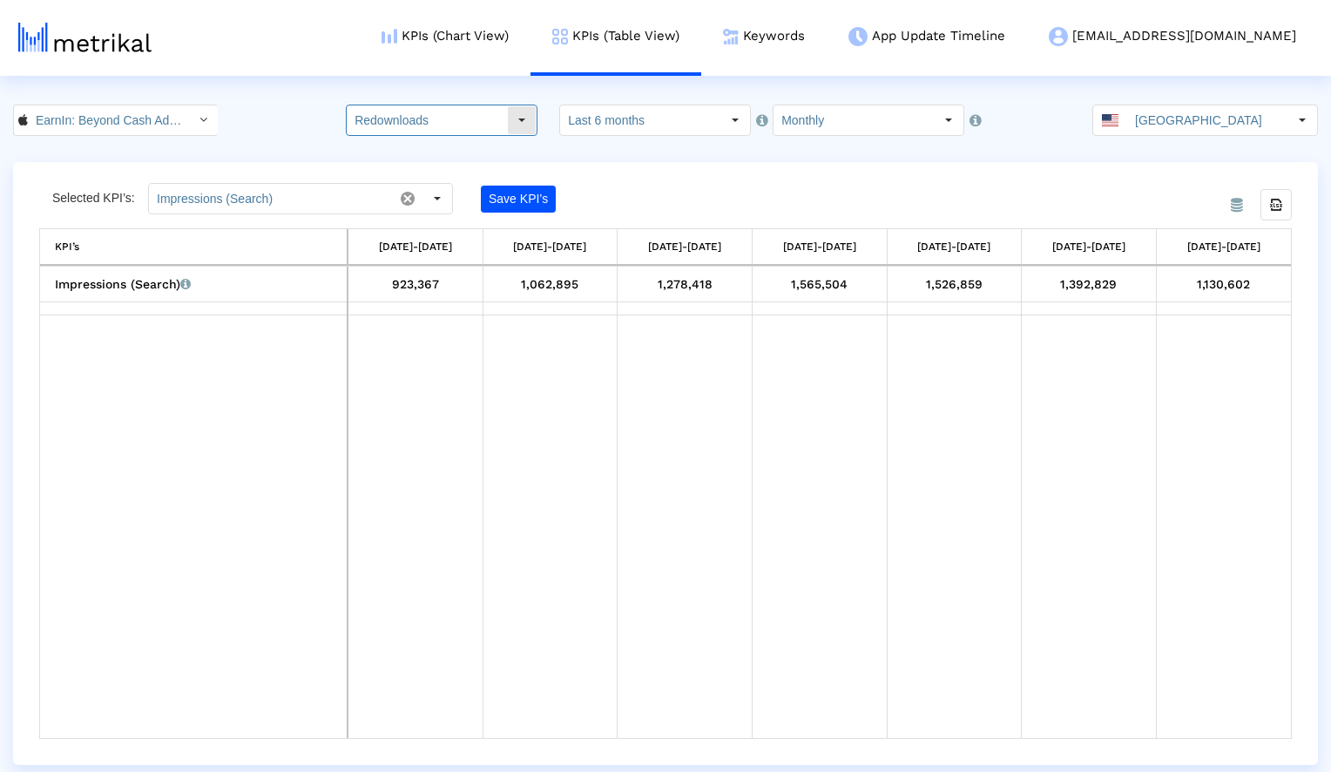
click at [480, 121] on input "Redownloads" at bounding box center [427, 120] width 160 height 30
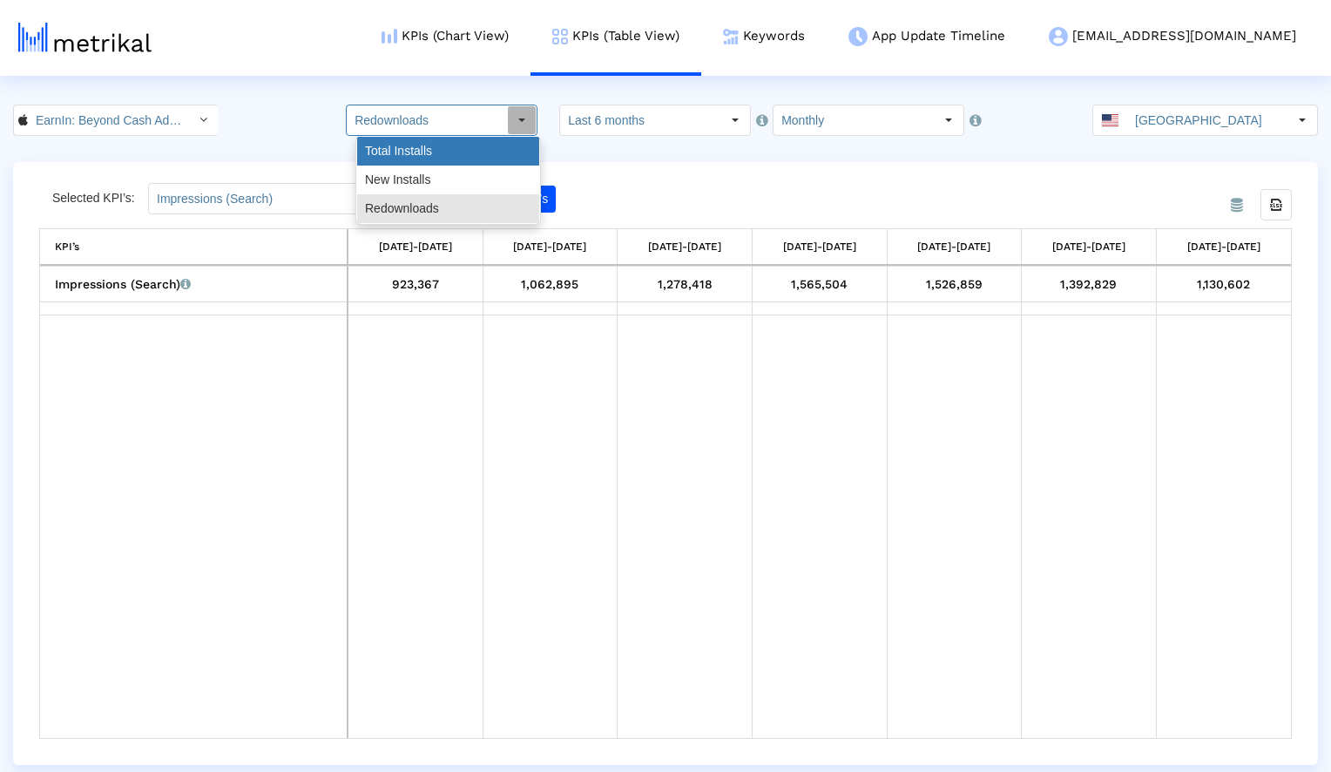
click at [462, 145] on div "Total Installs" at bounding box center [448, 151] width 182 height 29
type input "Total Installs"
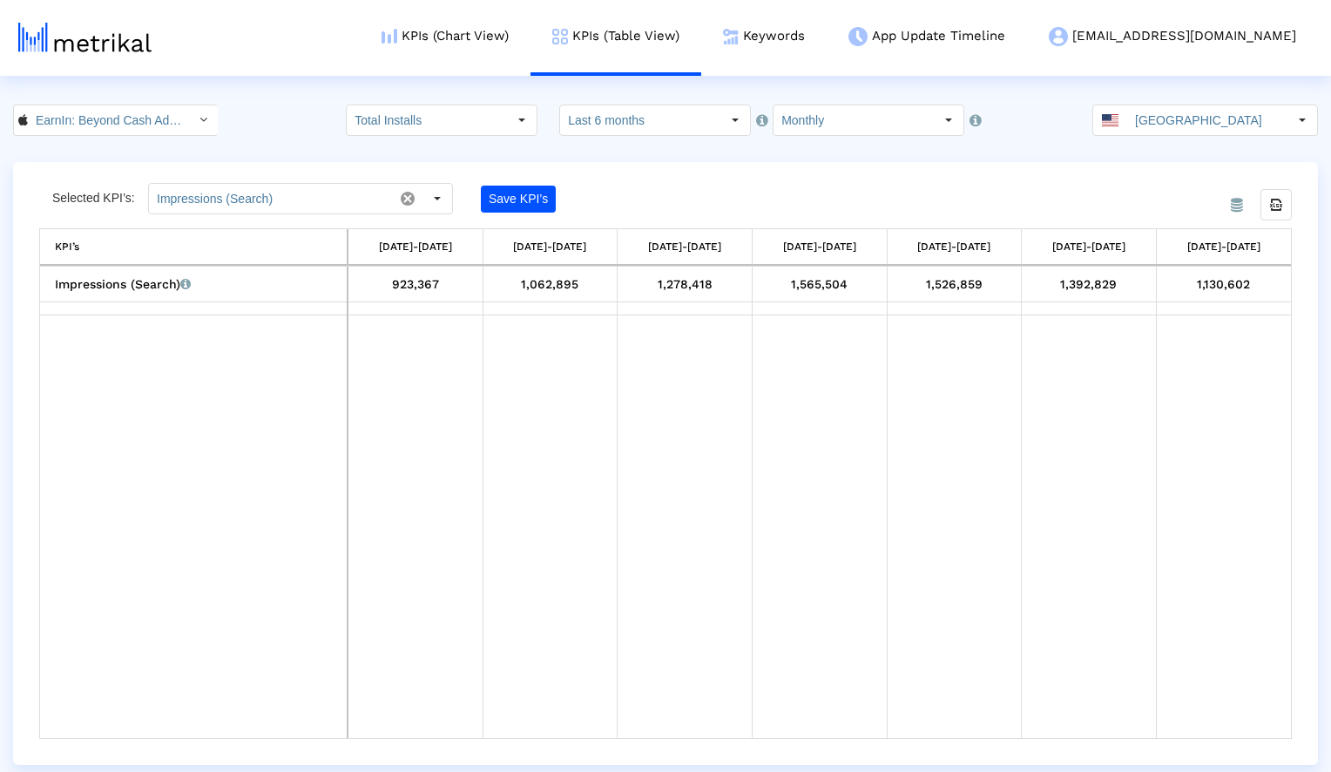
click at [530, 145] on crea-index "EarnIn: Beyond Cash Advance < 723815926 > Pull down to refresh... Release to re…" at bounding box center [665, 435] width 1331 height 660
